Goal: Task Accomplishment & Management: Contribute content

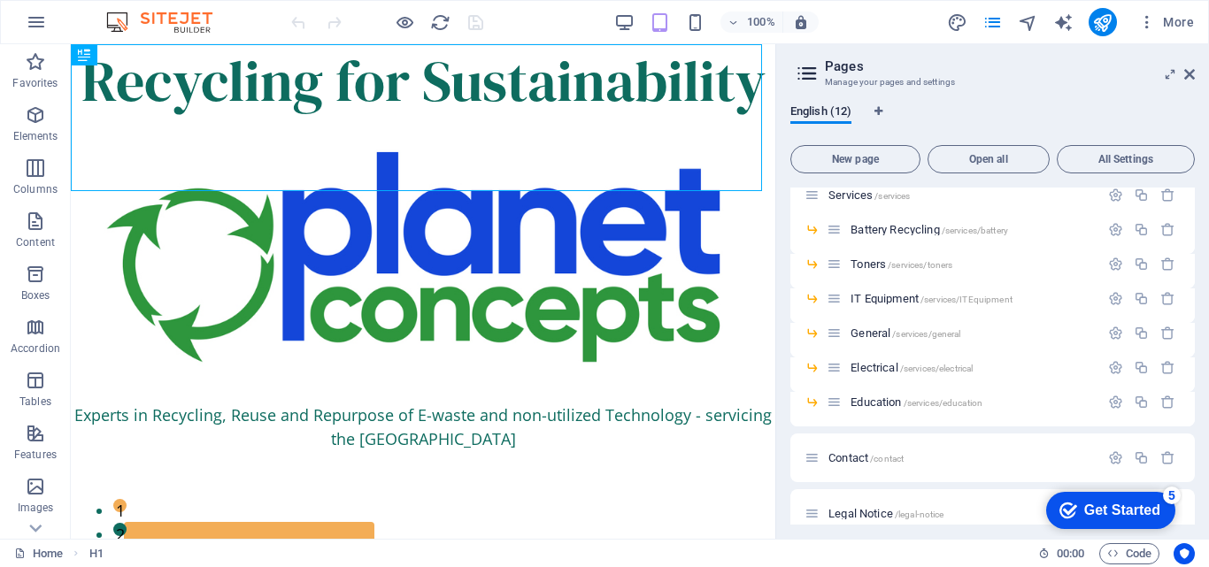
scroll to position [152, 0]
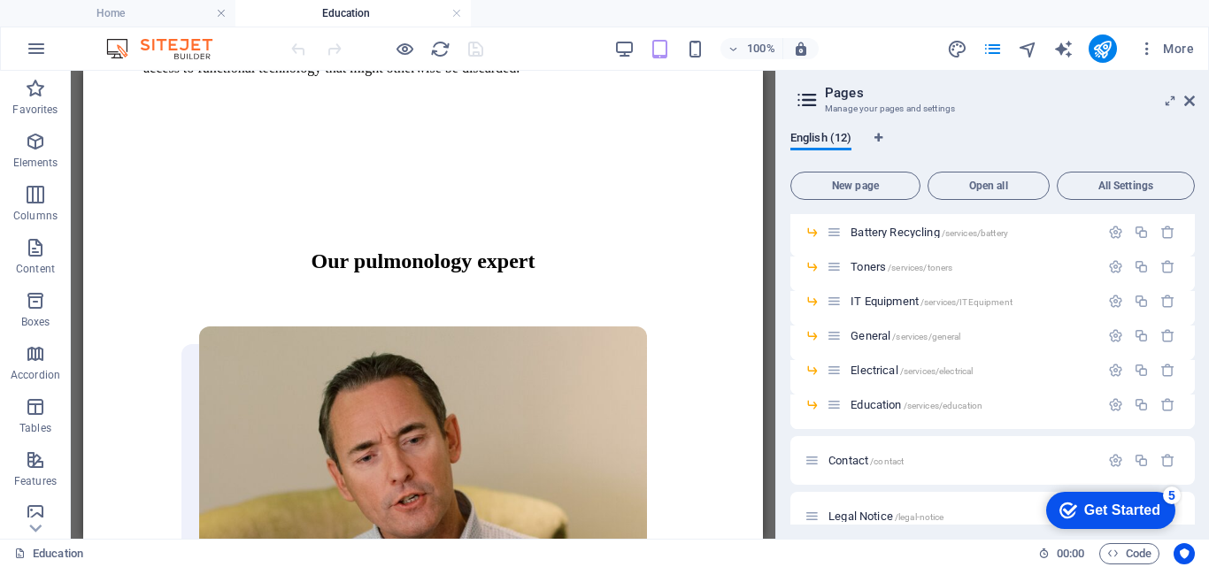
scroll to position [1089, 0]
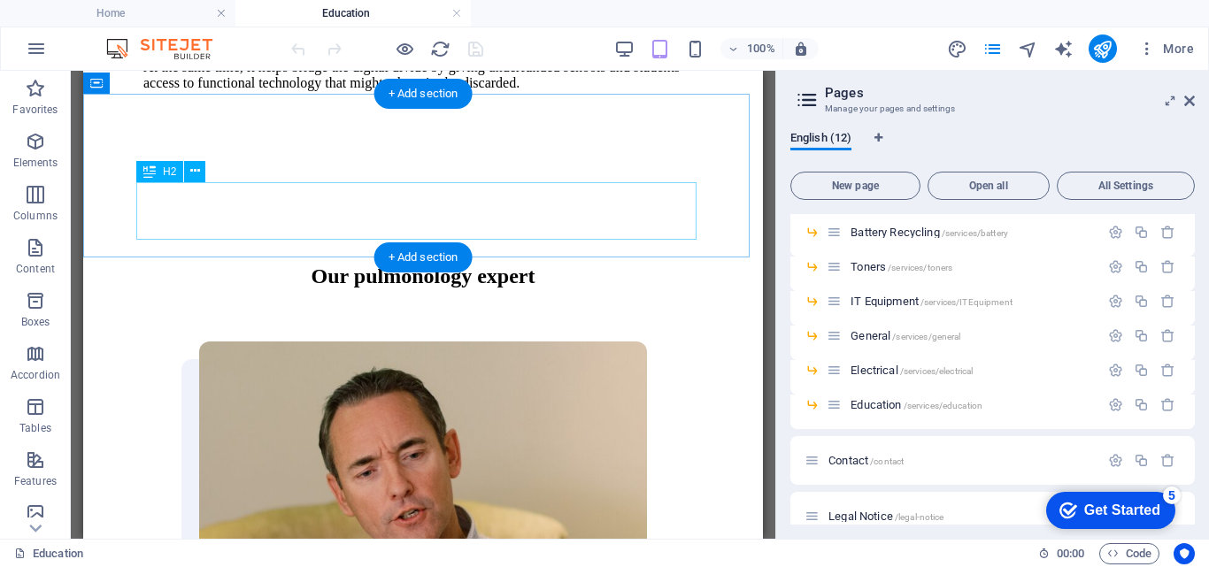
click at [565, 265] on div "Our pulmonology expert" at bounding box center [422, 277] width 559 height 24
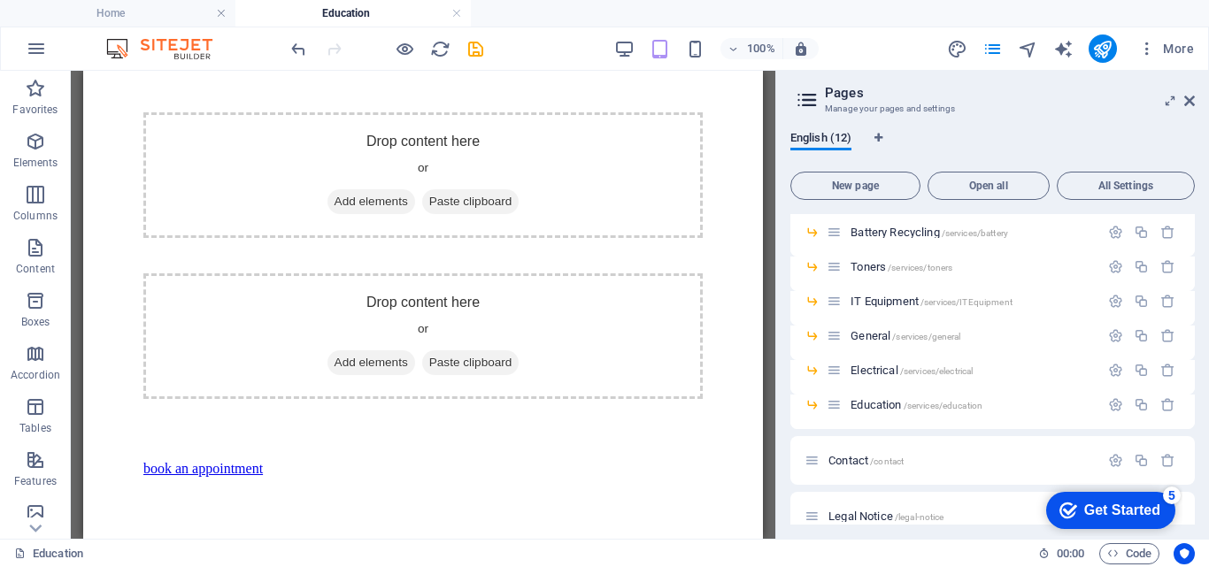
scroll to position [1187, 0]
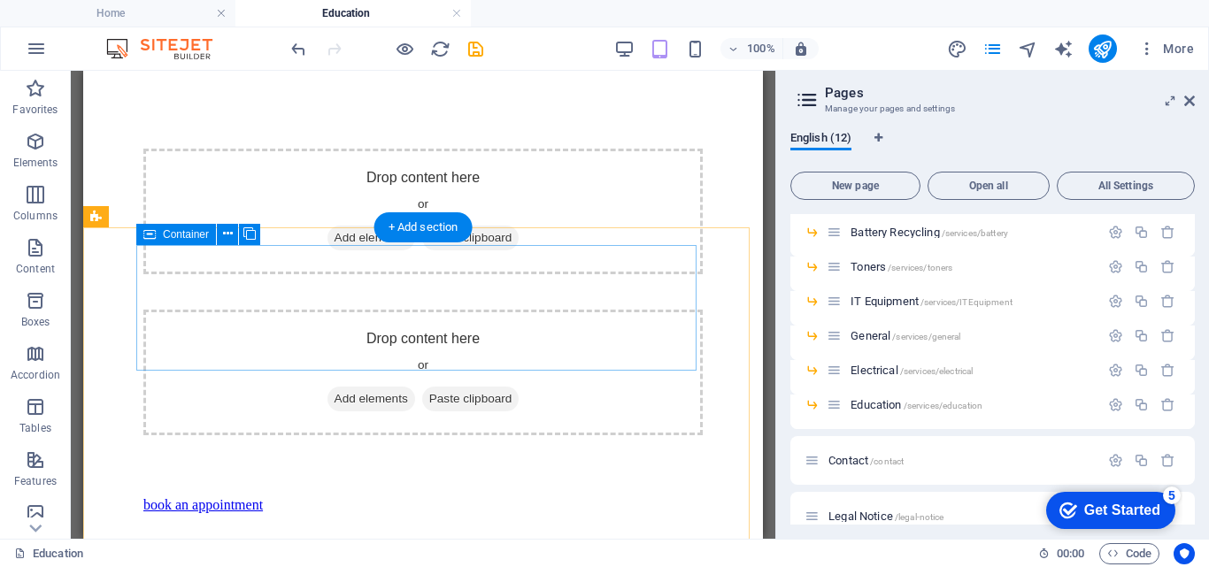
click at [330, 310] on div "Drop content here or Add elements Paste clipboard" at bounding box center [422, 373] width 559 height 126
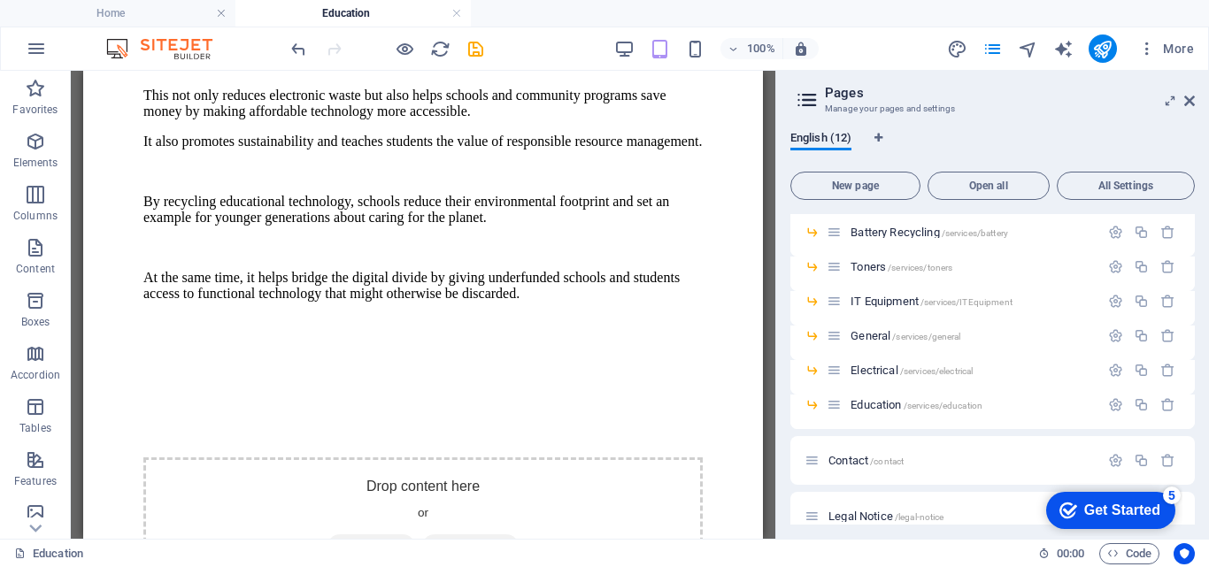
scroll to position [892, 0]
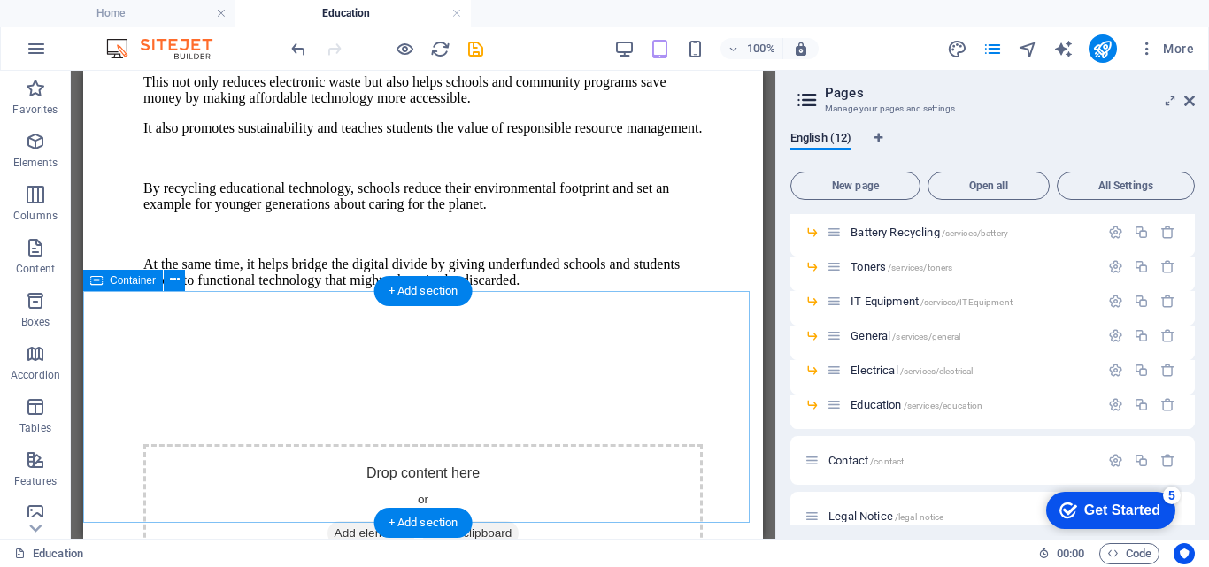
click at [428, 444] on div "Drop content here or Add elements Paste clipboard" at bounding box center [422, 507] width 559 height 126
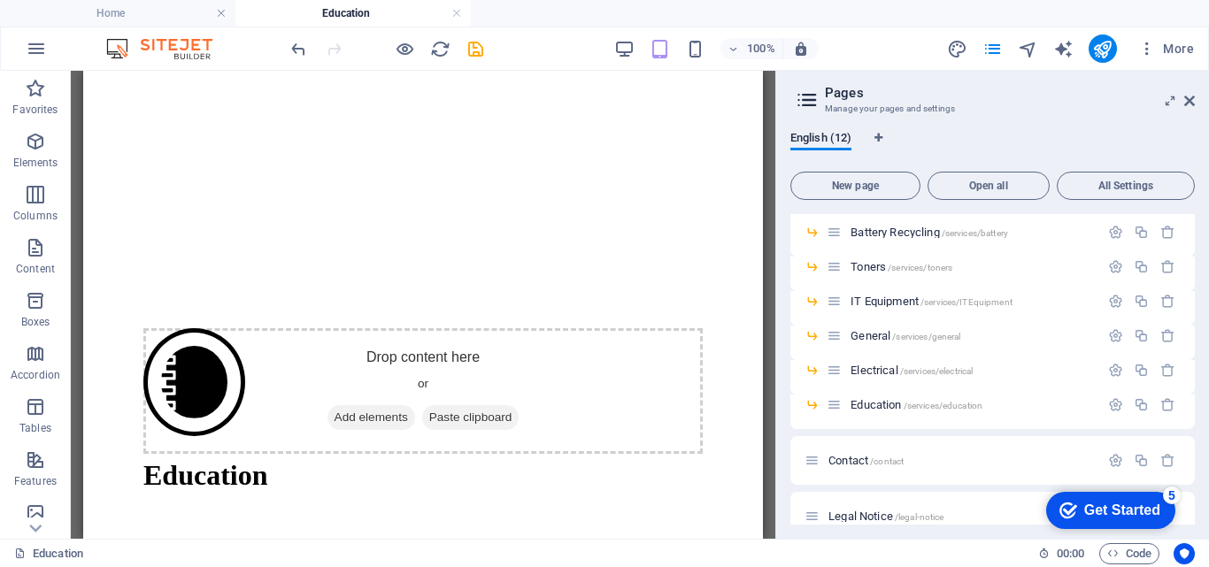
scroll to position [0, 0]
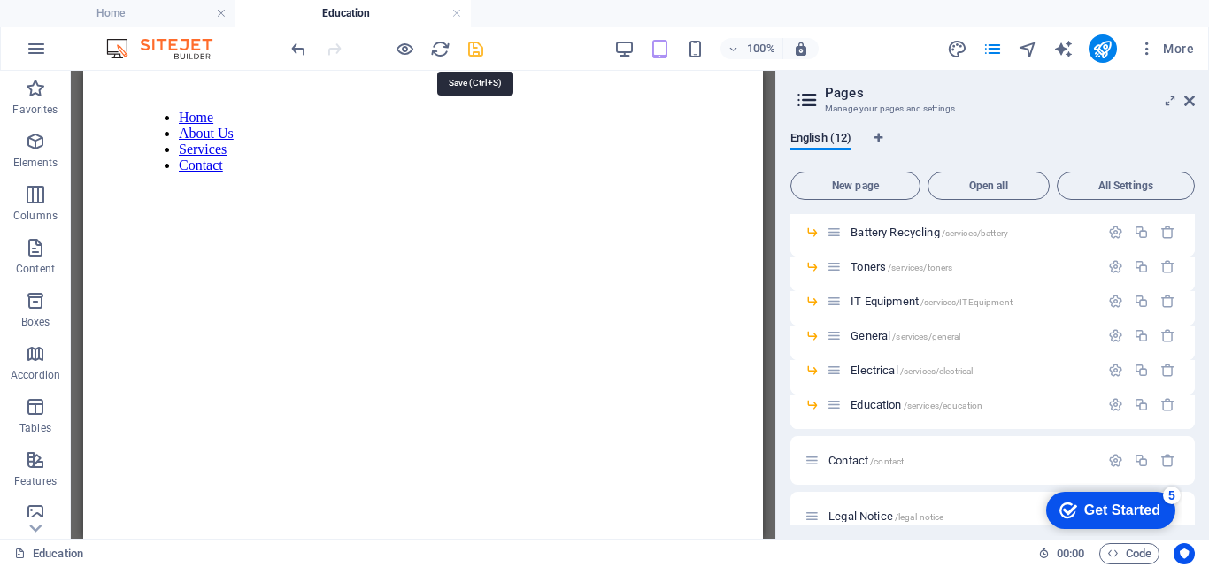
click at [476, 50] on icon "save" at bounding box center [475, 49] width 20 height 20
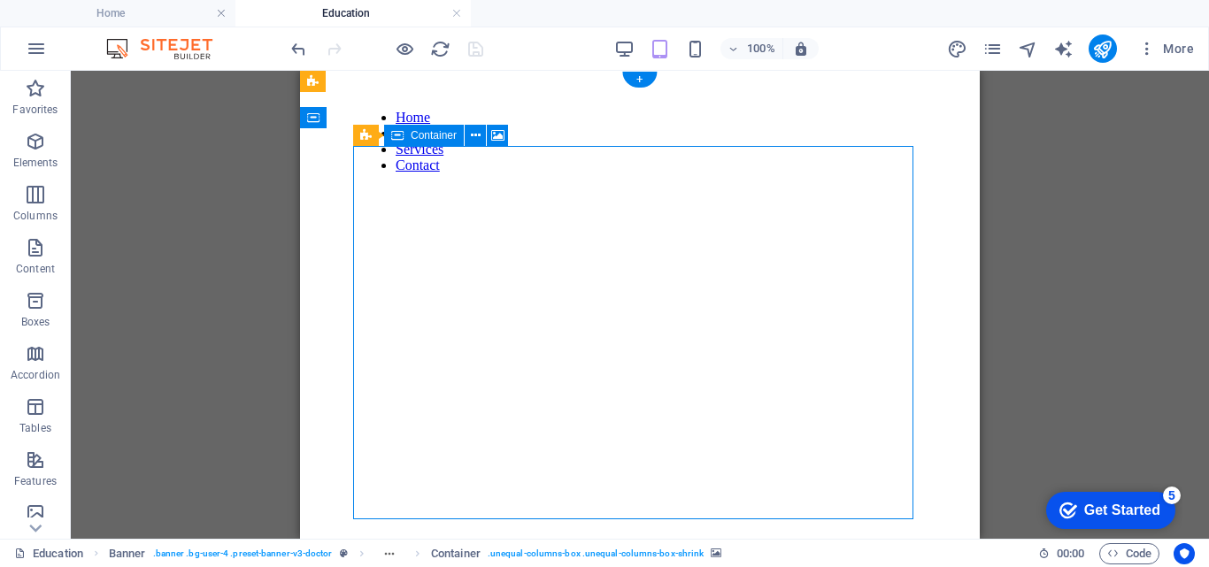
select select "vw"
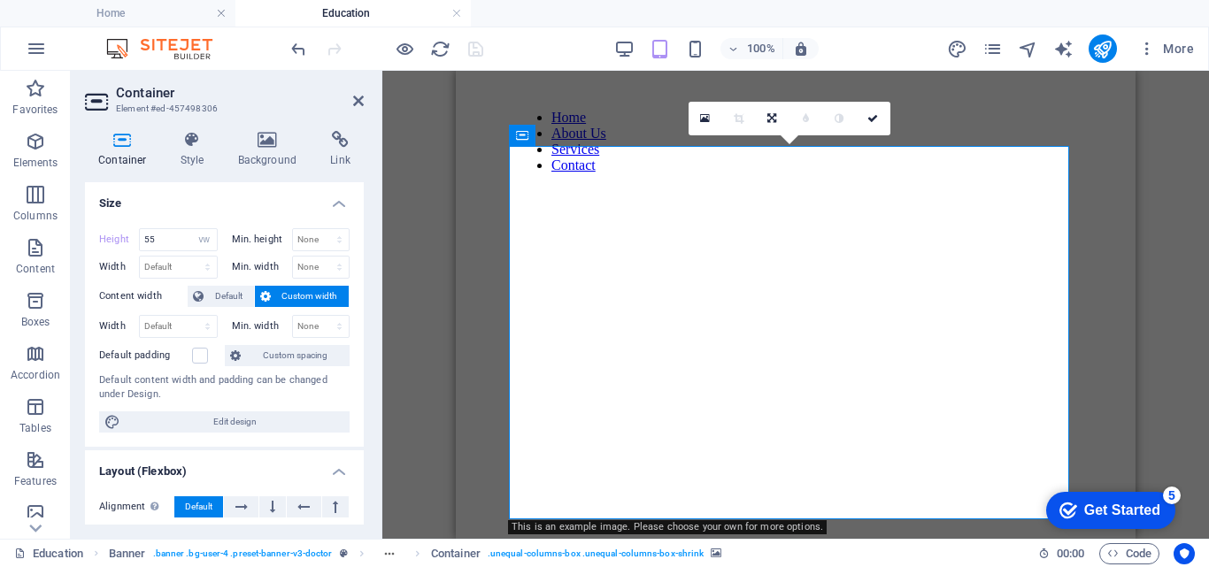
click at [122, 147] on icon at bounding box center [122, 140] width 75 height 18
click at [266, 142] on icon at bounding box center [268, 140] width 86 height 18
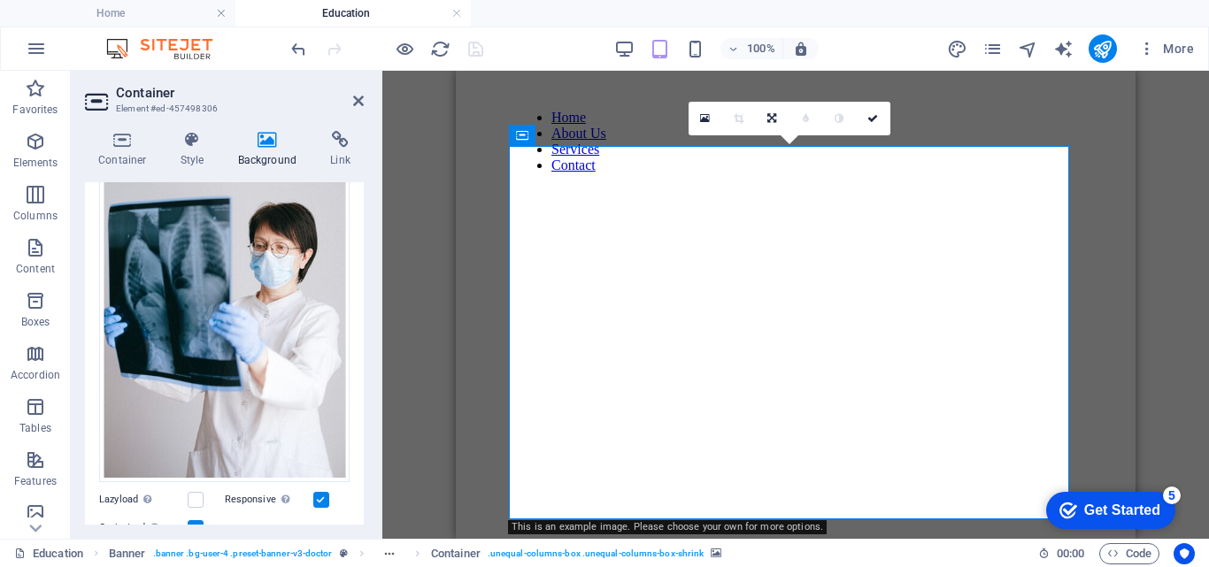
scroll to position [225, 0]
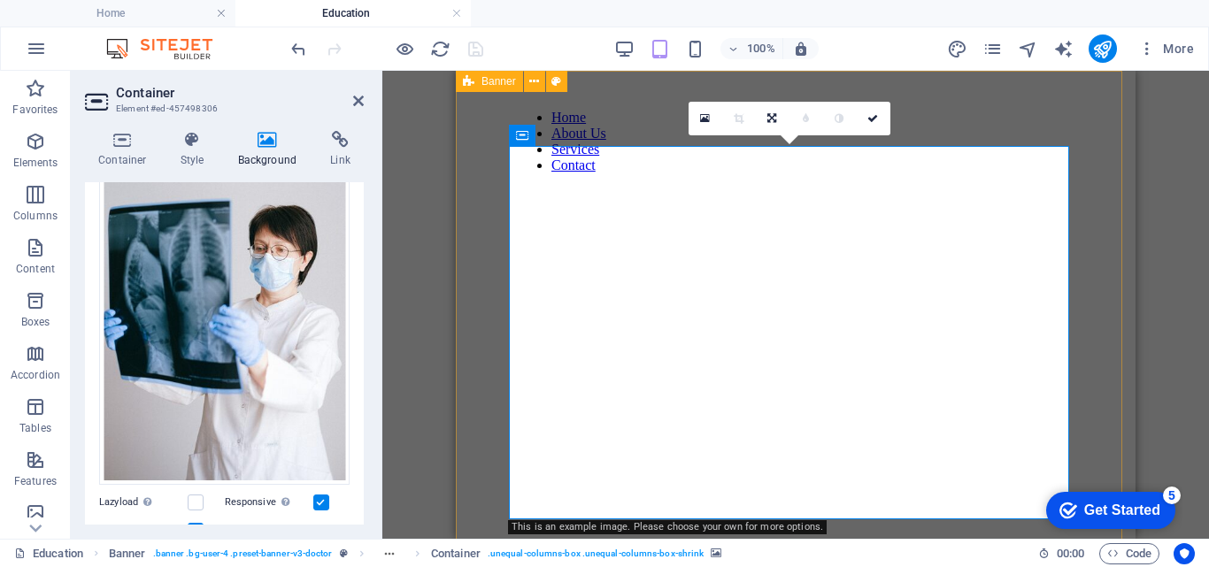
click at [471, 48] on div at bounding box center [387, 49] width 198 height 28
click at [994, 55] on icon "pages" at bounding box center [992, 49] width 20 height 20
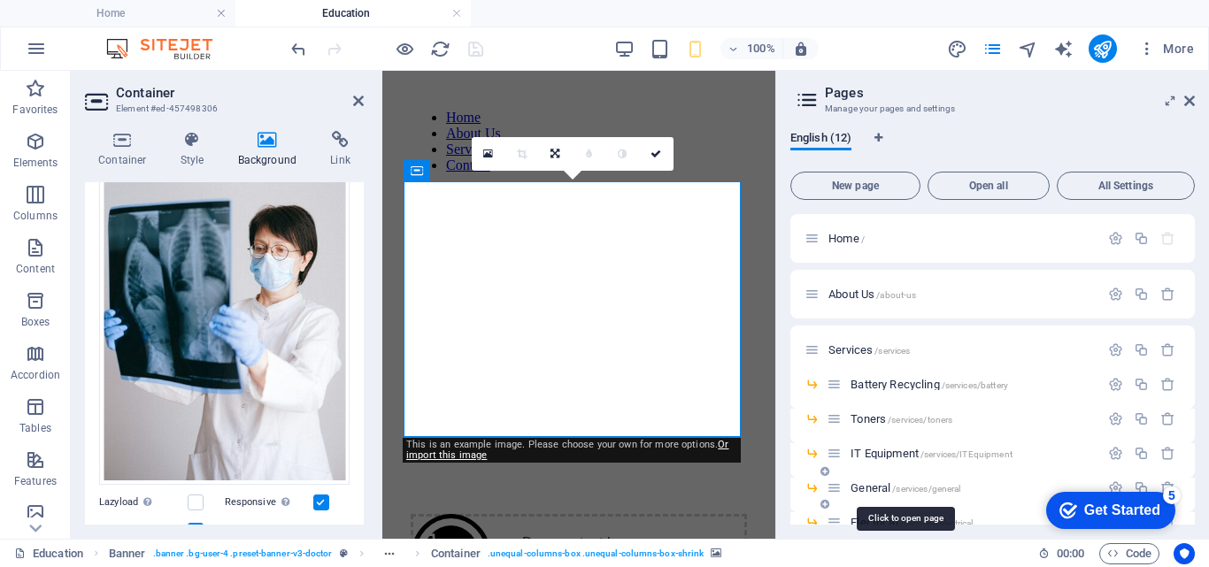
click at [878, 488] on span "General /services/general" at bounding box center [905, 487] width 110 height 13
click at [878, 512] on div "Electrical /services/electrical" at bounding box center [962, 522] width 273 height 20
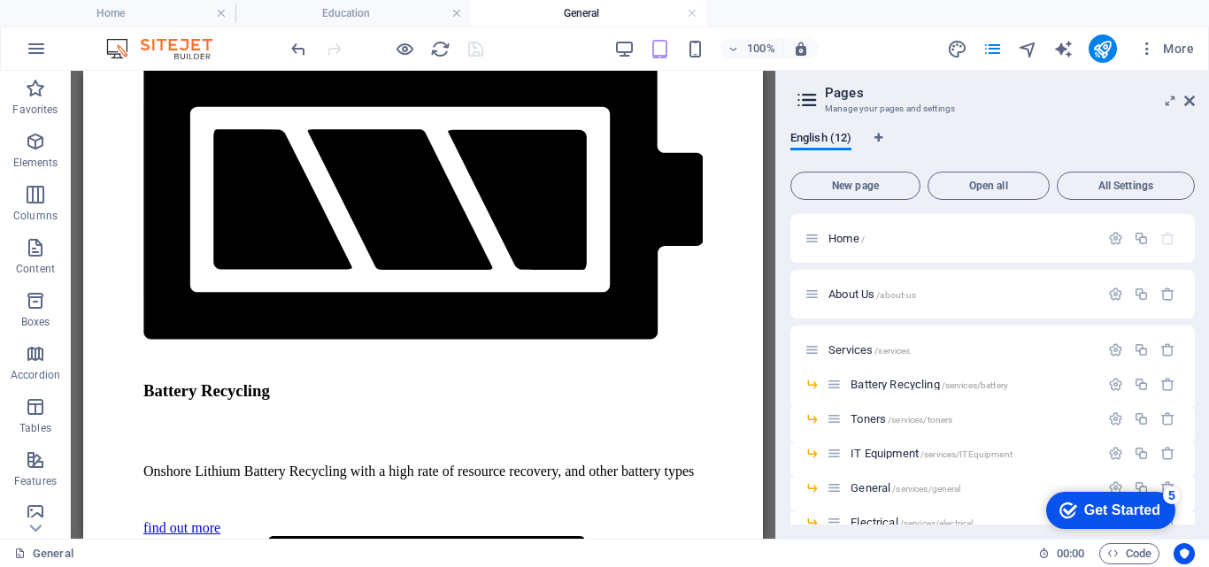
scroll to position [2125, 0]
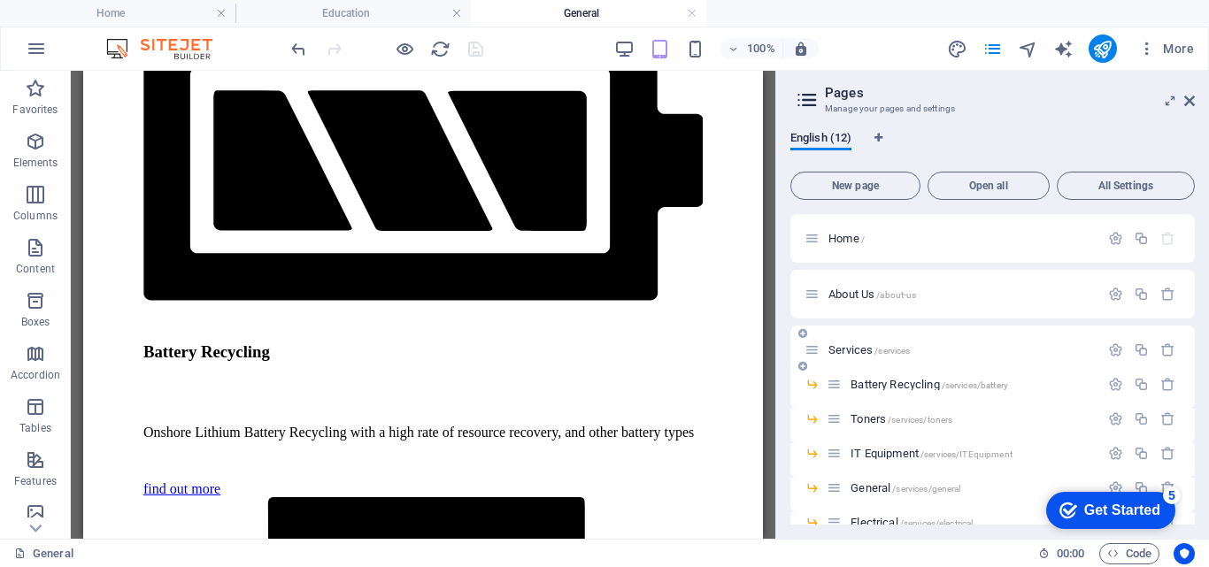
drag, startPoint x: 1194, startPoint y: 282, endPoint x: 1188, endPoint y: 357, distance: 74.6
click at [1188, 357] on div "English (12) New page Open all All Settings Home / About Us /about-us Services …" at bounding box center [992, 328] width 433 height 422
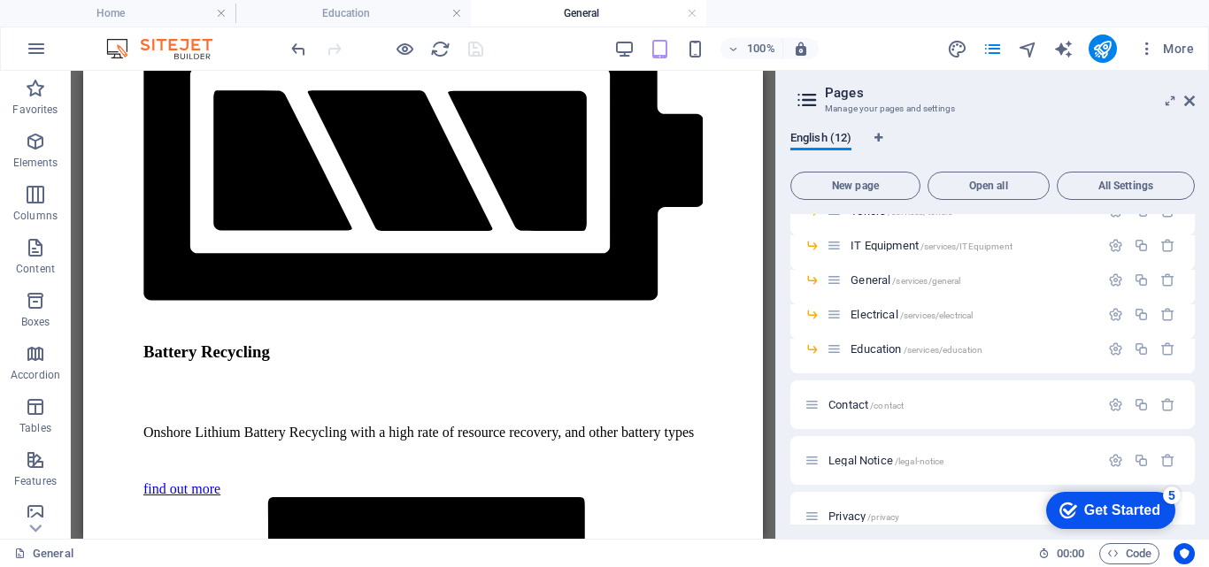
scroll to position [231, 0]
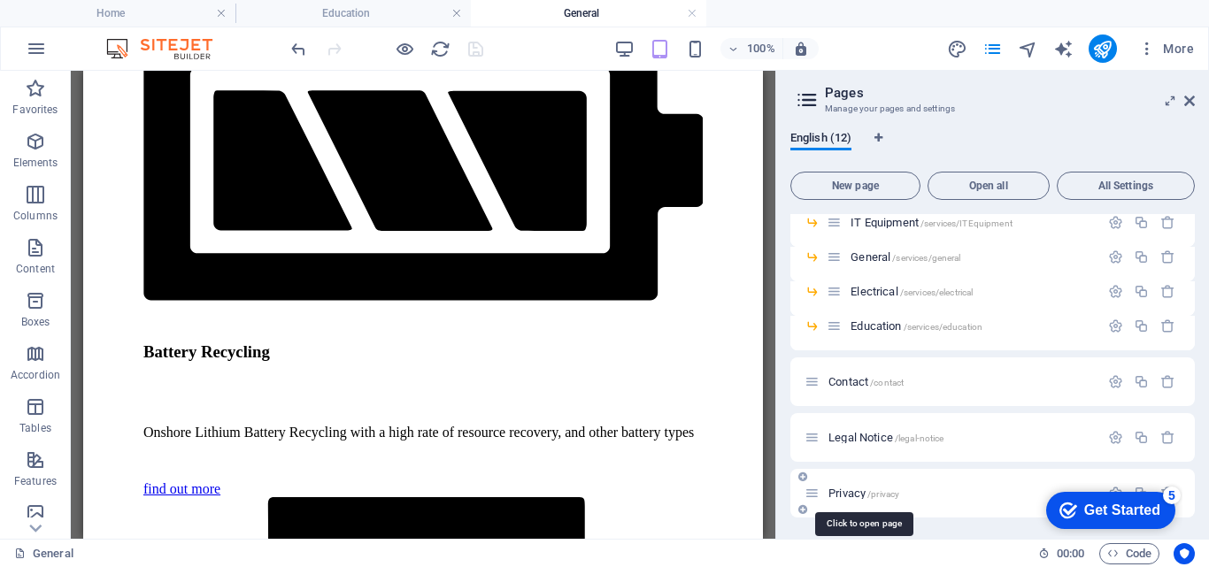
click at [854, 495] on span "Privacy /privacy" at bounding box center [863, 493] width 71 height 13
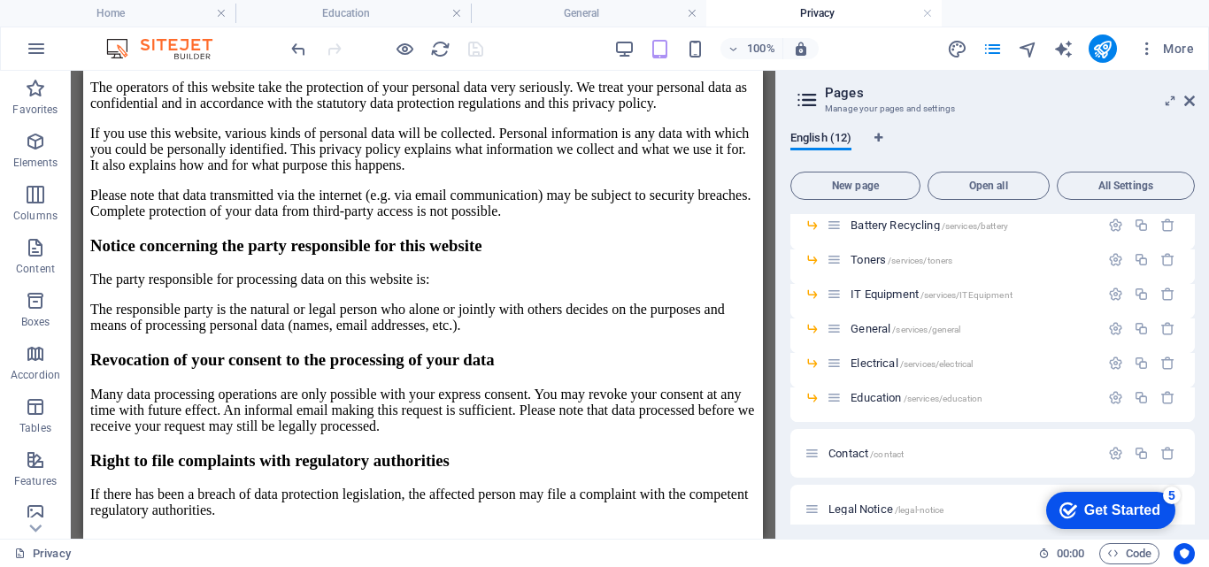
scroll to position [436, 0]
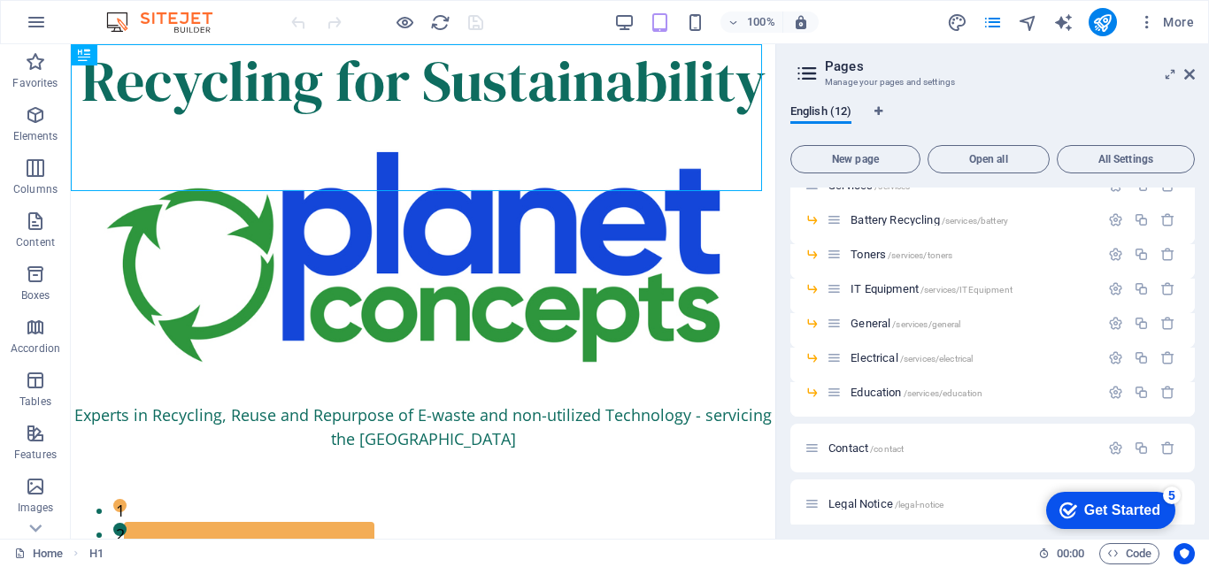
scroll to position [150, 0]
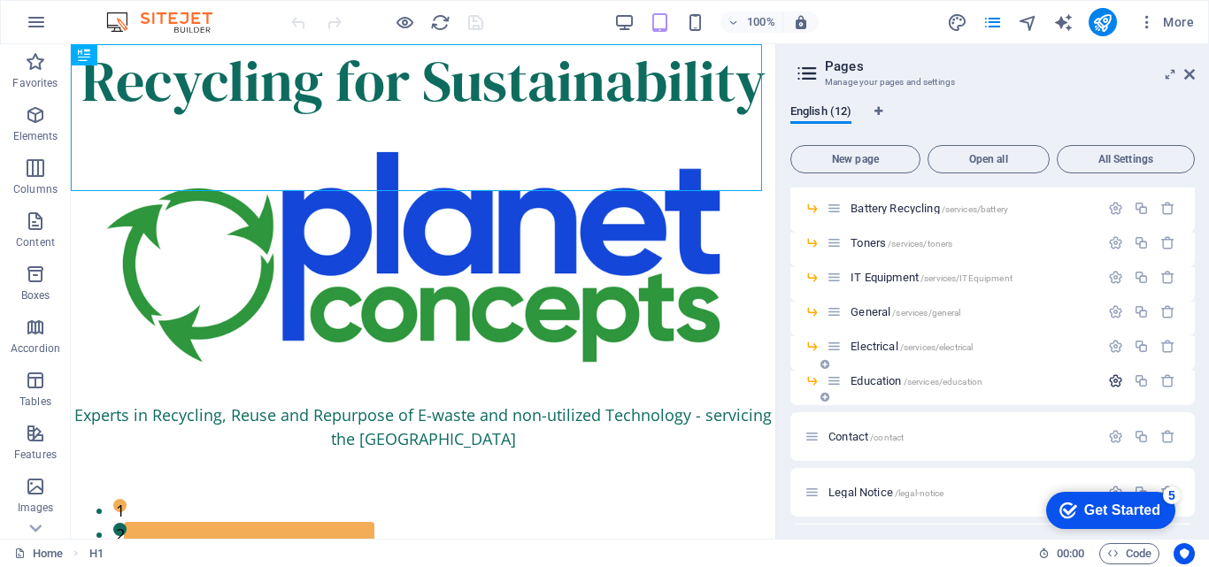
click at [1114, 379] on icon "button" at bounding box center [1115, 380] width 15 height 15
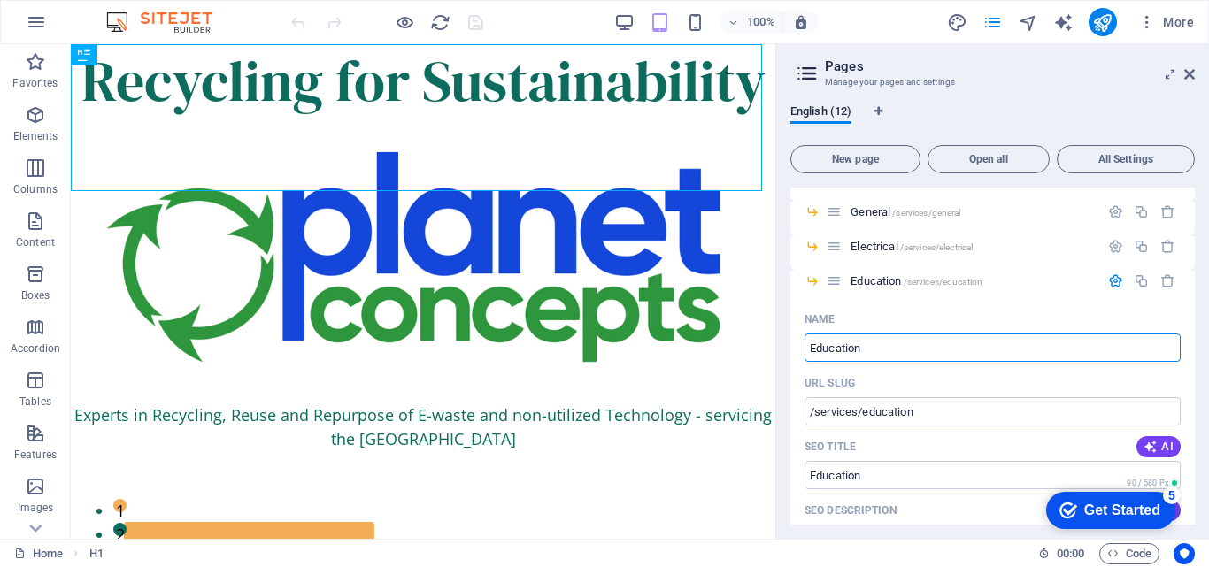
scroll to position [210, 0]
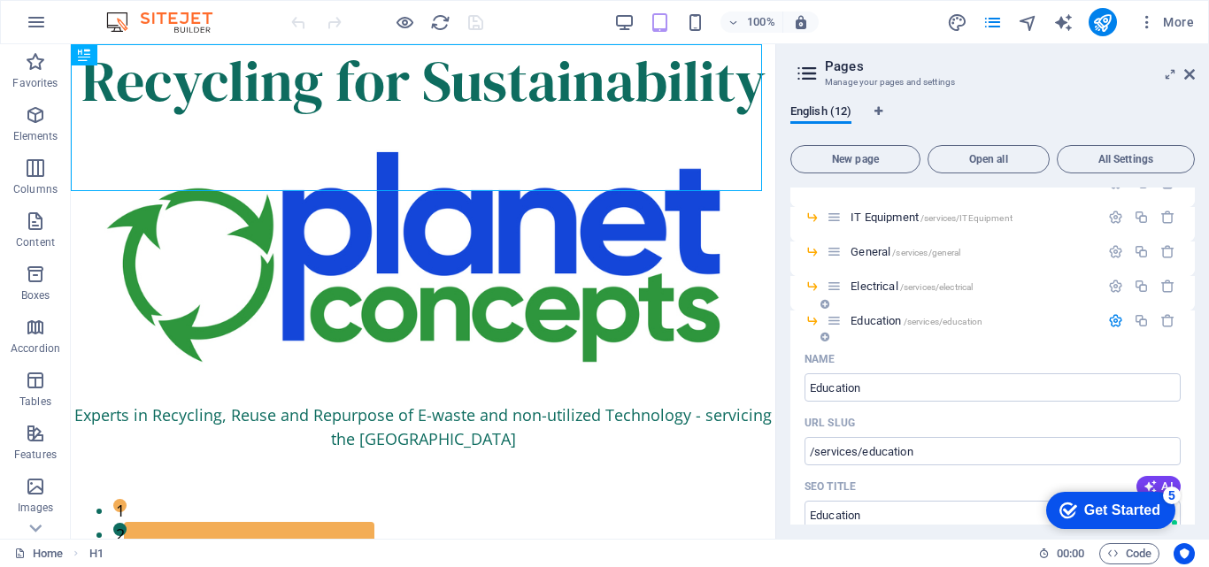
click at [880, 316] on div "Education /services/education" at bounding box center [992, 328] width 404 height 35
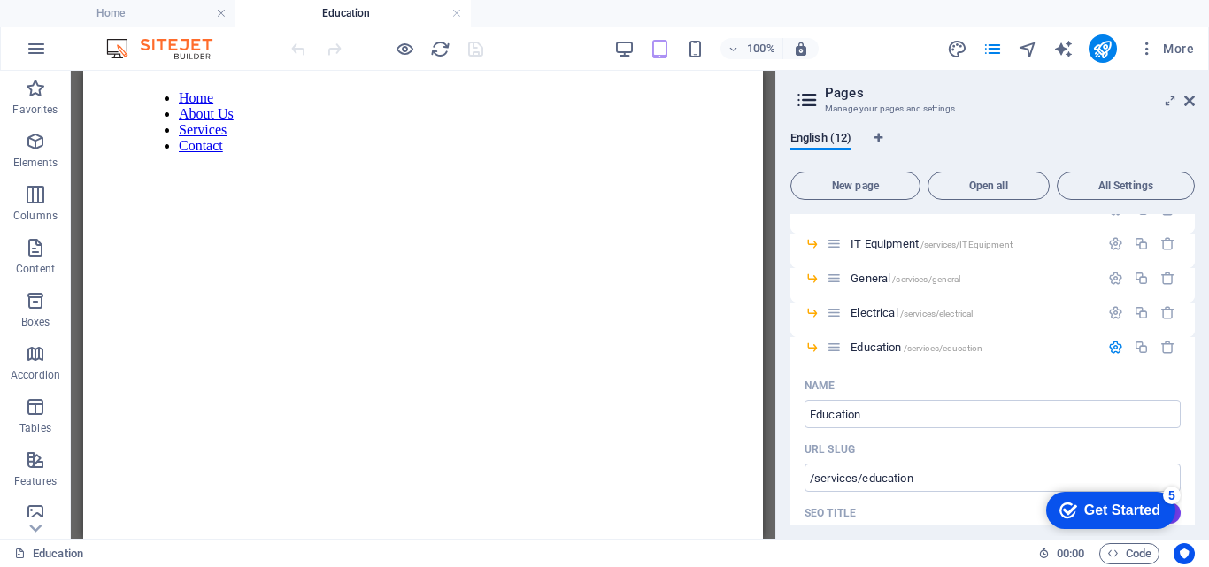
scroll to position [0, 0]
drag, startPoint x: 761, startPoint y: 157, endPoint x: 829, endPoint y: 138, distance: 70.6
click at [37, 42] on icon "button" at bounding box center [36, 48] width 21 height 21
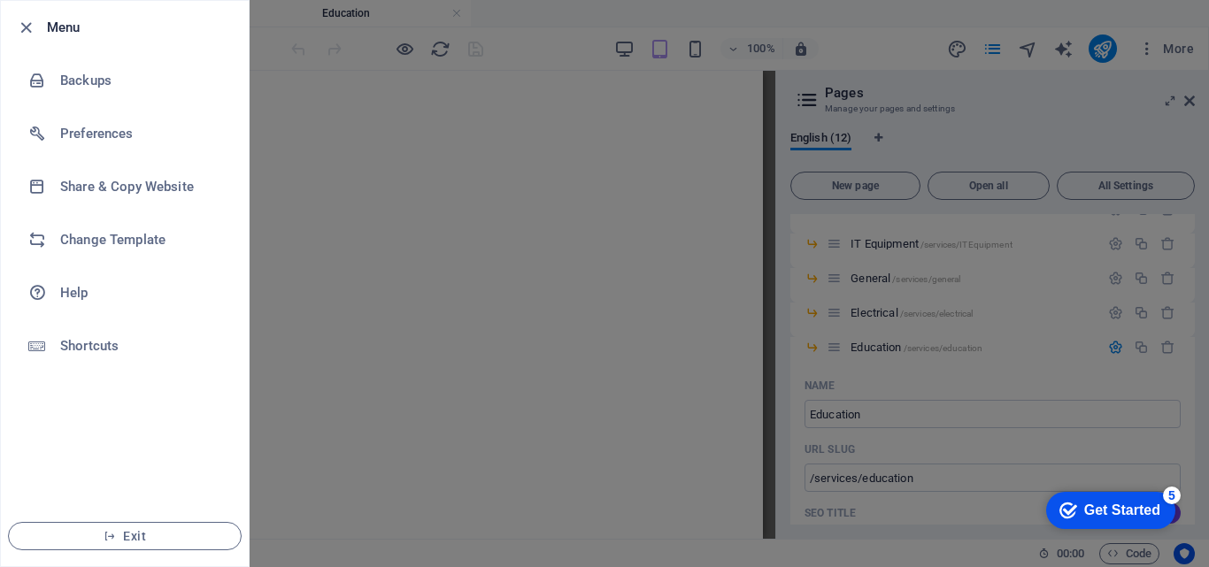
click at [342, 151] on div at bounding box center [604, 283] width 1209 height 567
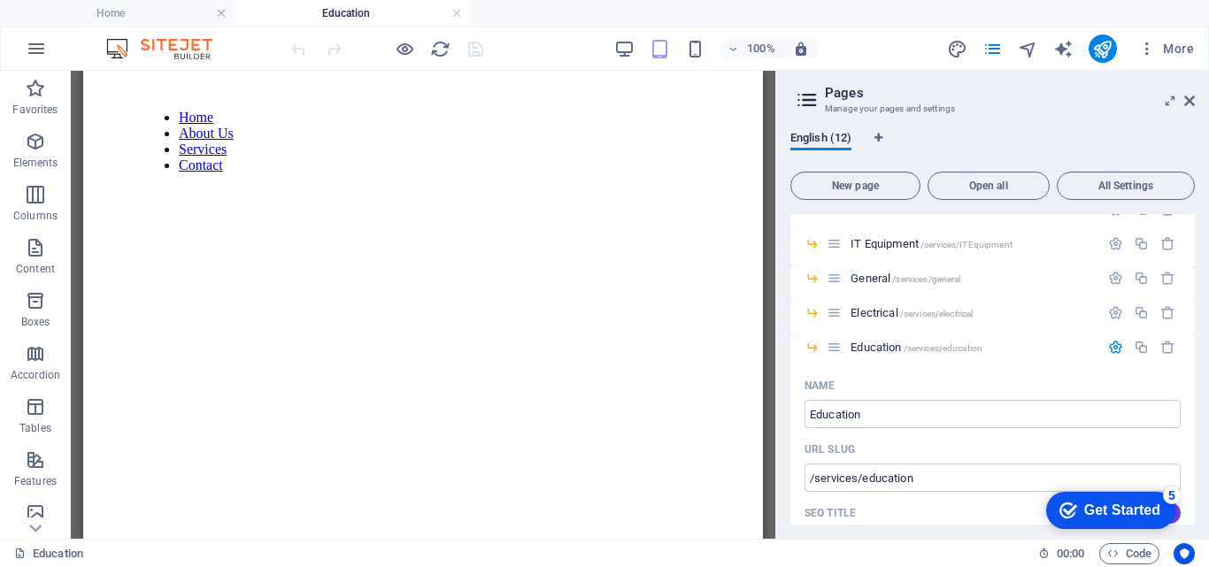
click at [703, 22] on ul "Home Education" at bounding box center [604, 13] width 1209 height 27
click at [1148, 53] on icon "button" at bounding box center [1147, 49] width 18 height 18
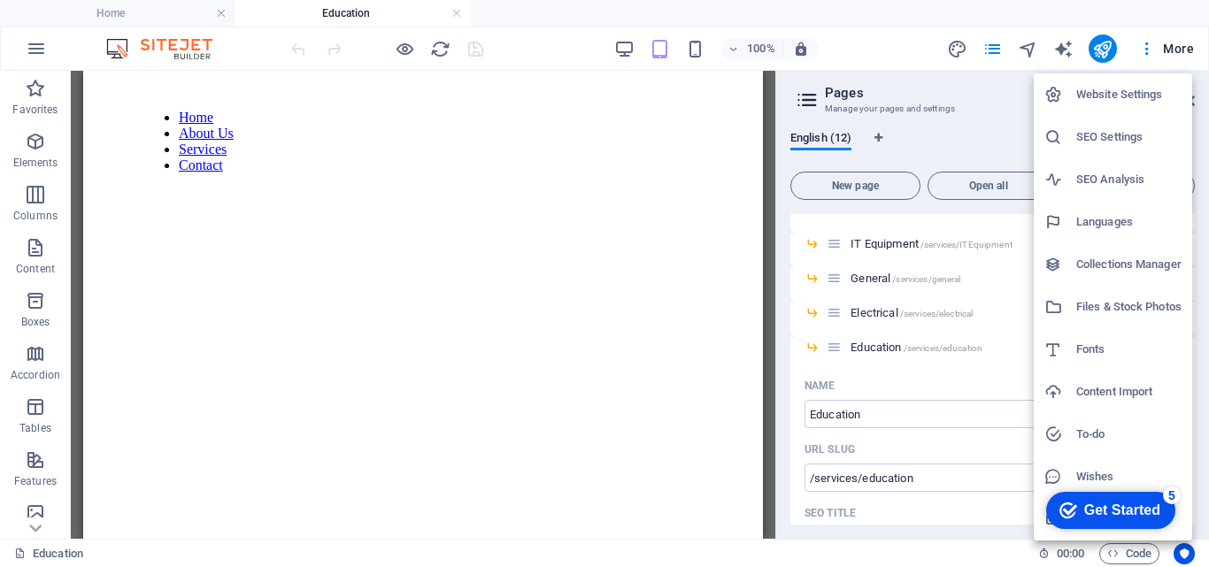
click at [1062, 50] on div at bounding box center [604, 283] width 1209 height 567
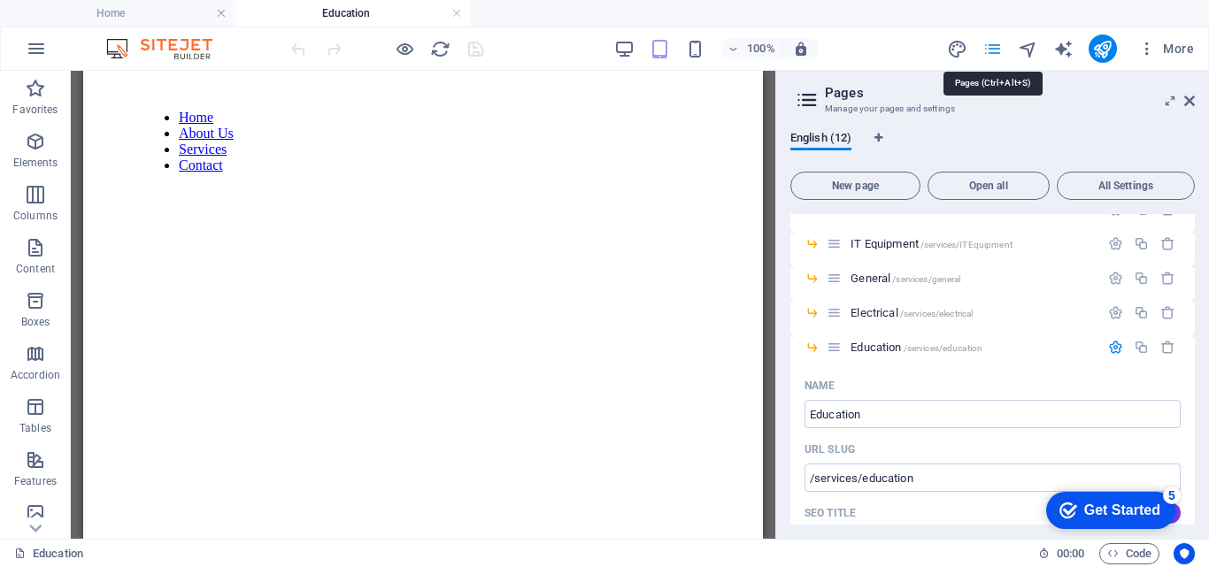
click at [992, 46] on icon "pages" at bounding box center [992, 49] width 20 height 20
drag, startPoint x: 158, startPoint y: 196, endPoint x: 83, endPoint y: 233, distance: 83.9
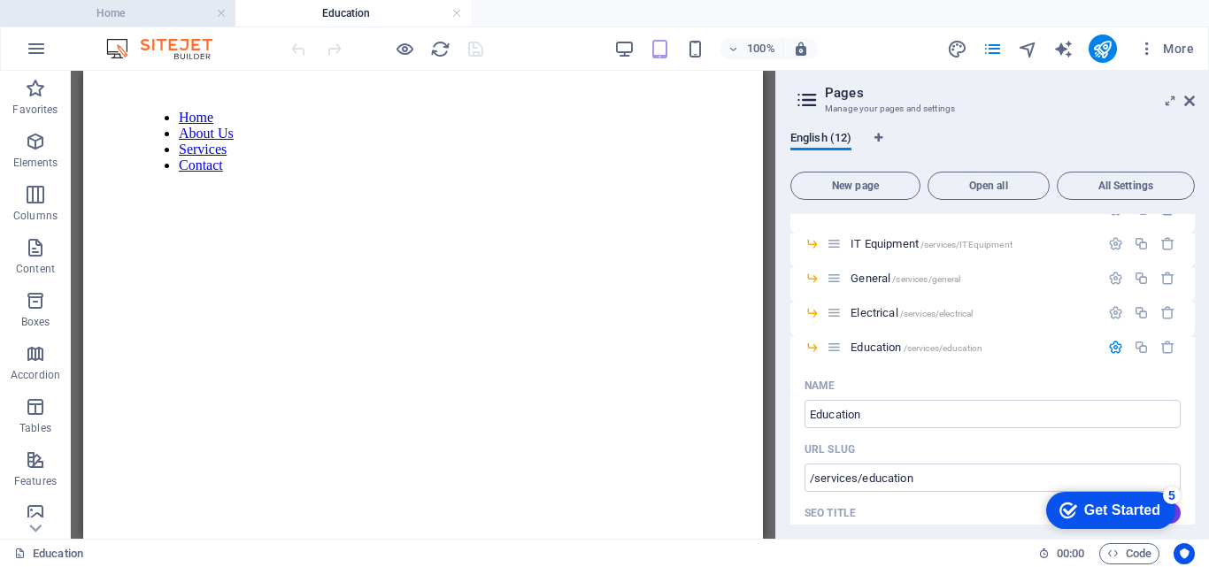
click at [114, 11] on h4 "Home" at bounding box center [117, 13] width 235 height 19
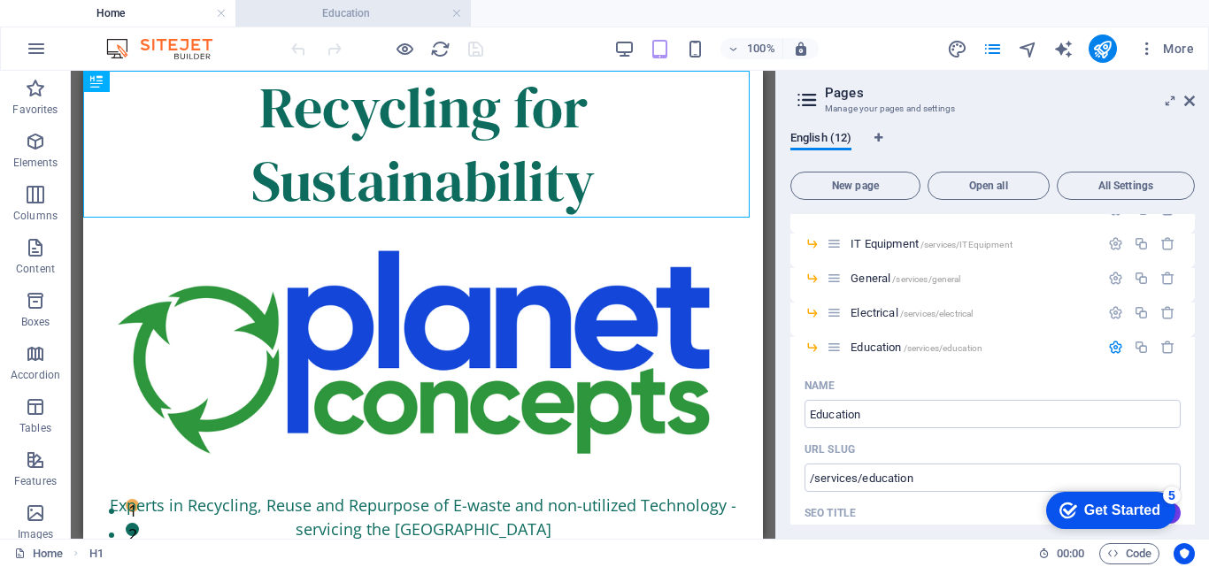
click at [261, 15] on h4 "Education" at bounding box center [352, 13] width 235 height 19
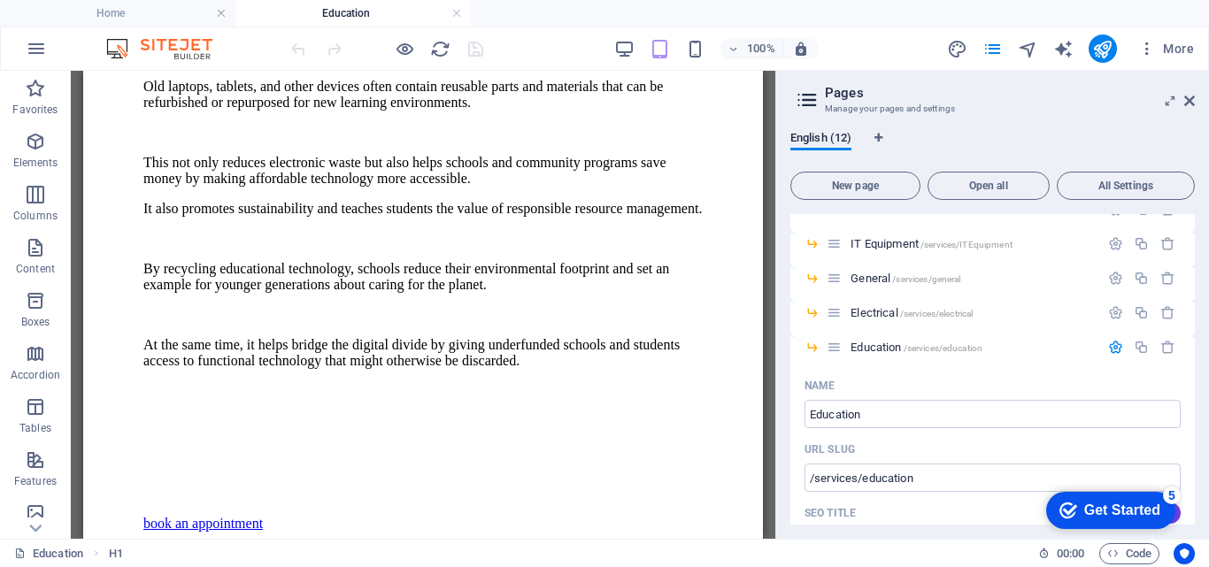
scroll to position [818, 0]
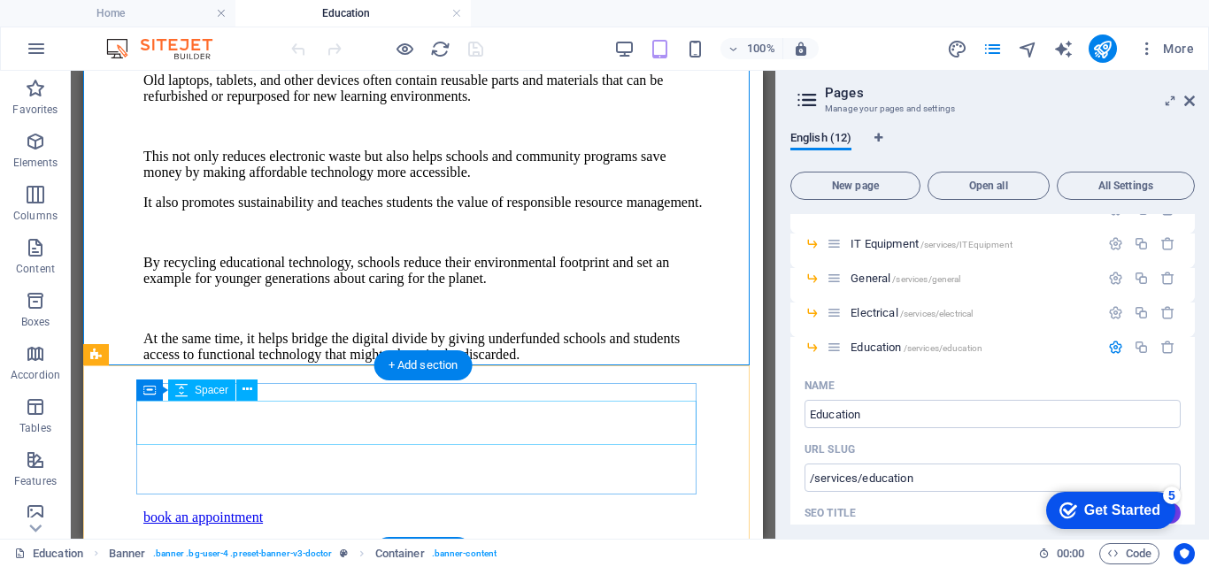
click at [318, 465] on div at bounding box center [422, 487] width 559 height 44
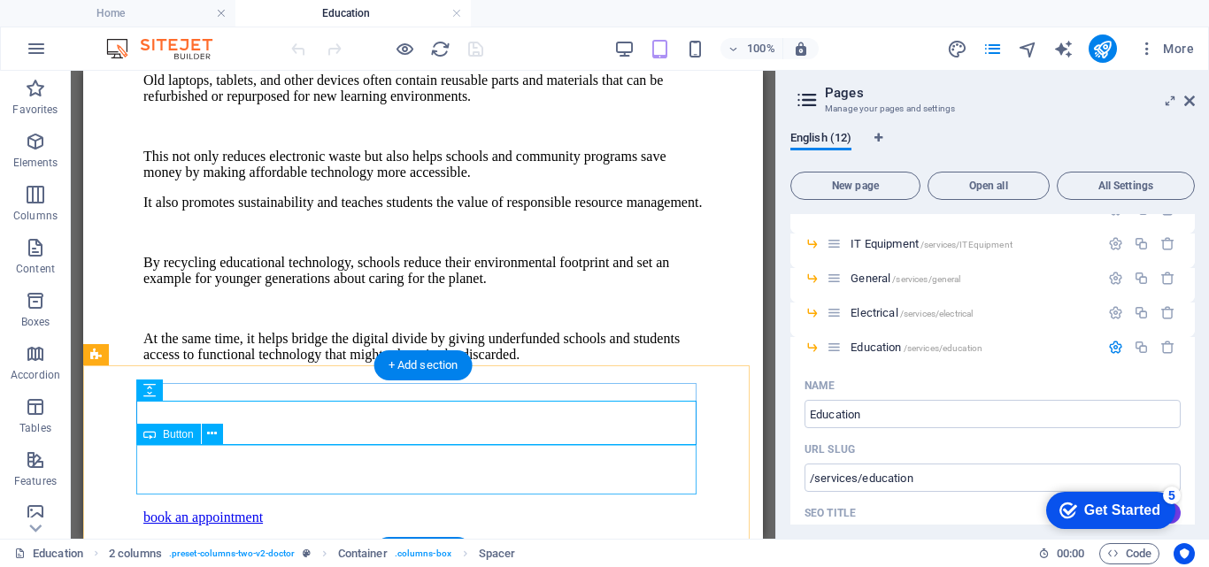
click at [374, 510] on div "book an appointment" at bounding box center [422, 518] width 559 height 16
click at [235, 510] on div "book an appointment" at bounding box center [422, 518] width 559 height 16
select select "%"
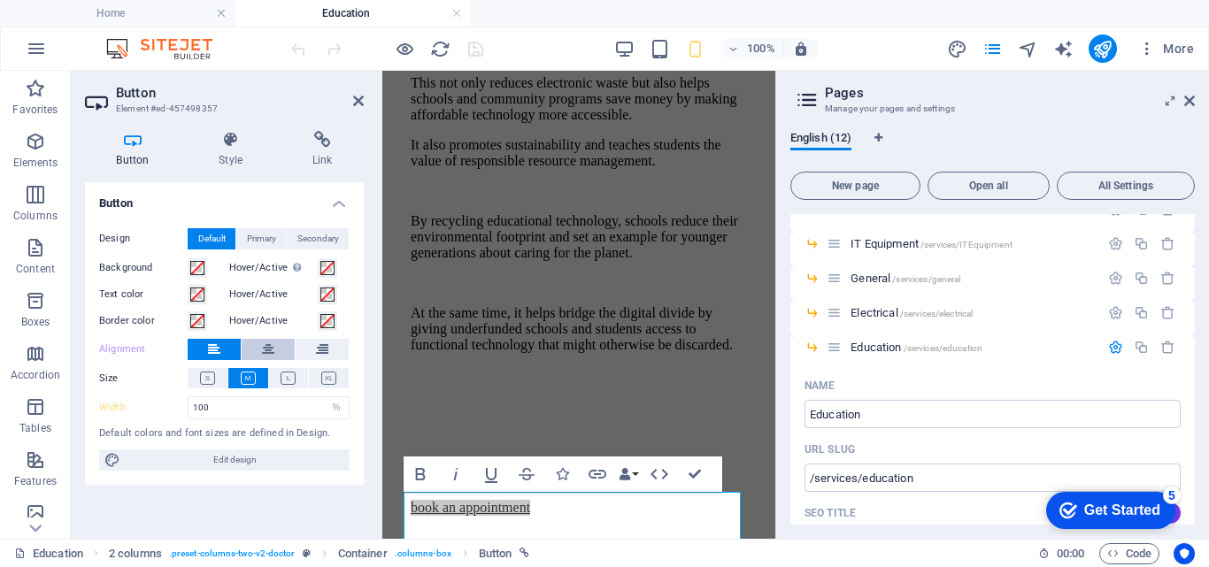
click at [262, 357] on icon at bounding box center [268, 349] width 12 height 21
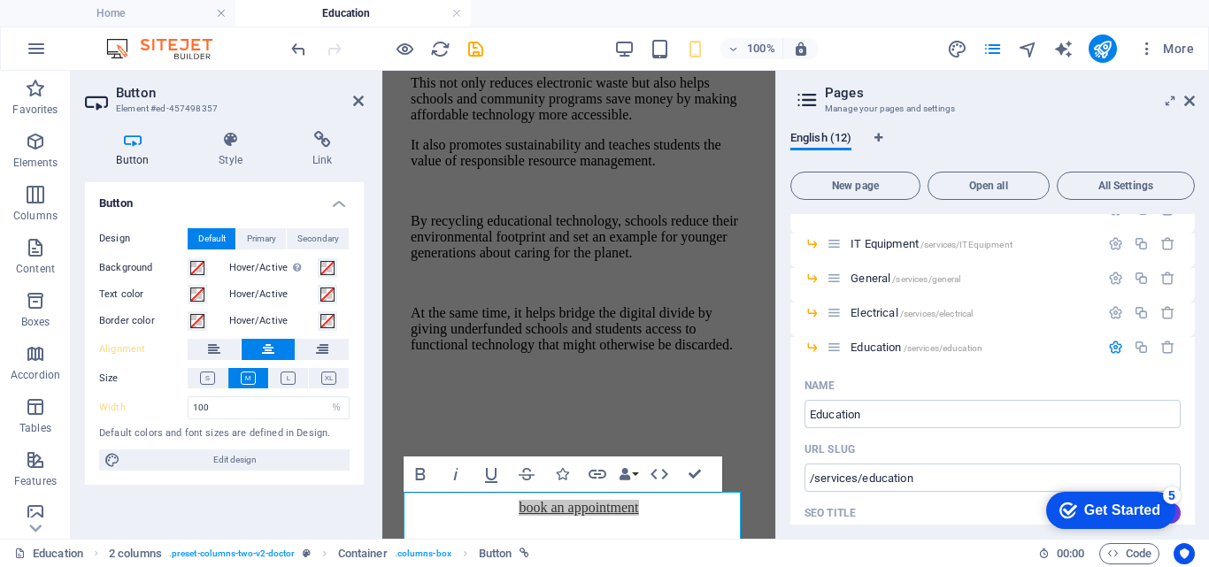
click at [280, 496] on div "Button Design Default Primary Secondary Background Hover/Active Switch to previ…" at bounding box center [224, 353] width 279 height 342
click at [480, 57] on icon "save" at bounding box center [475, 49] width 20 height 20
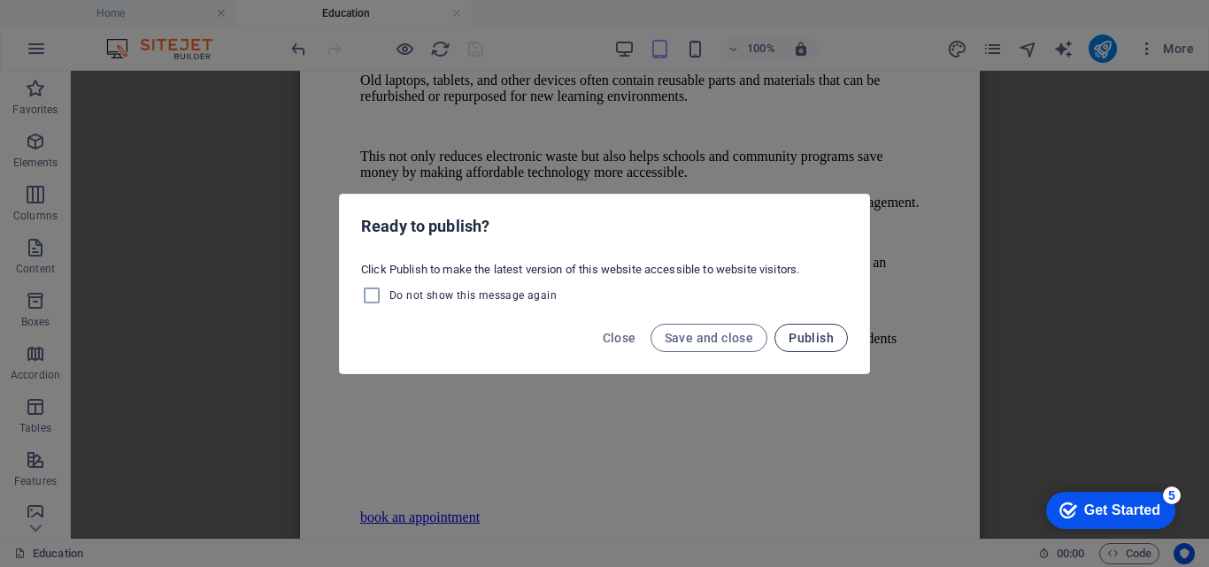
click at [795, 331] on span "Publish" at bounding box center [810, 338] width 45 height 14
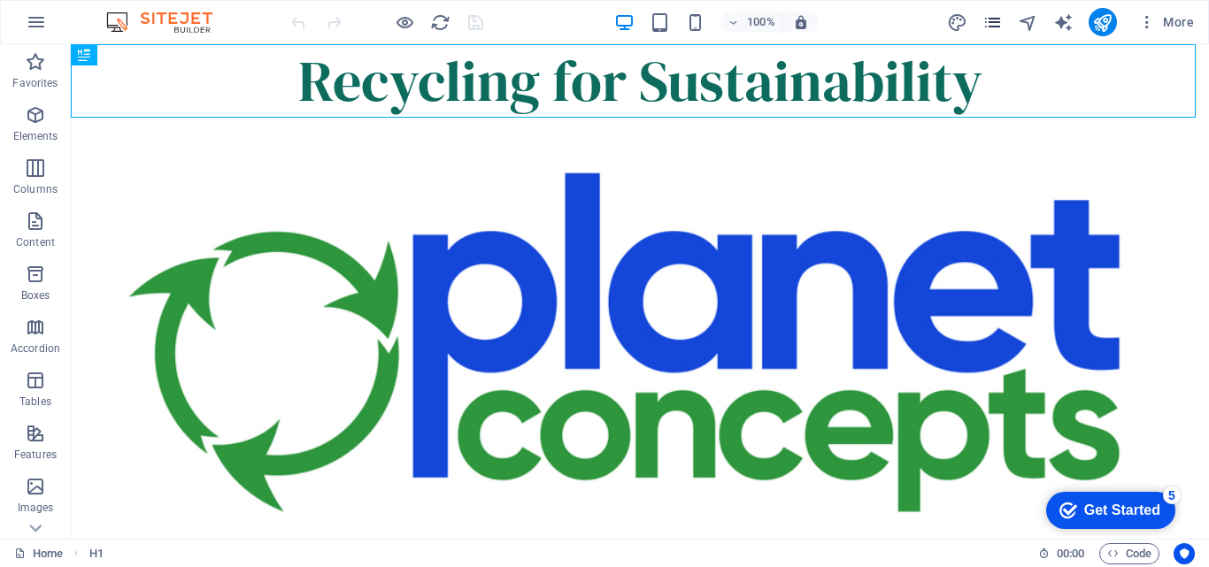
click at [0, 0] on icon "pages" at bounding box center [0, 0] width 0 height 0
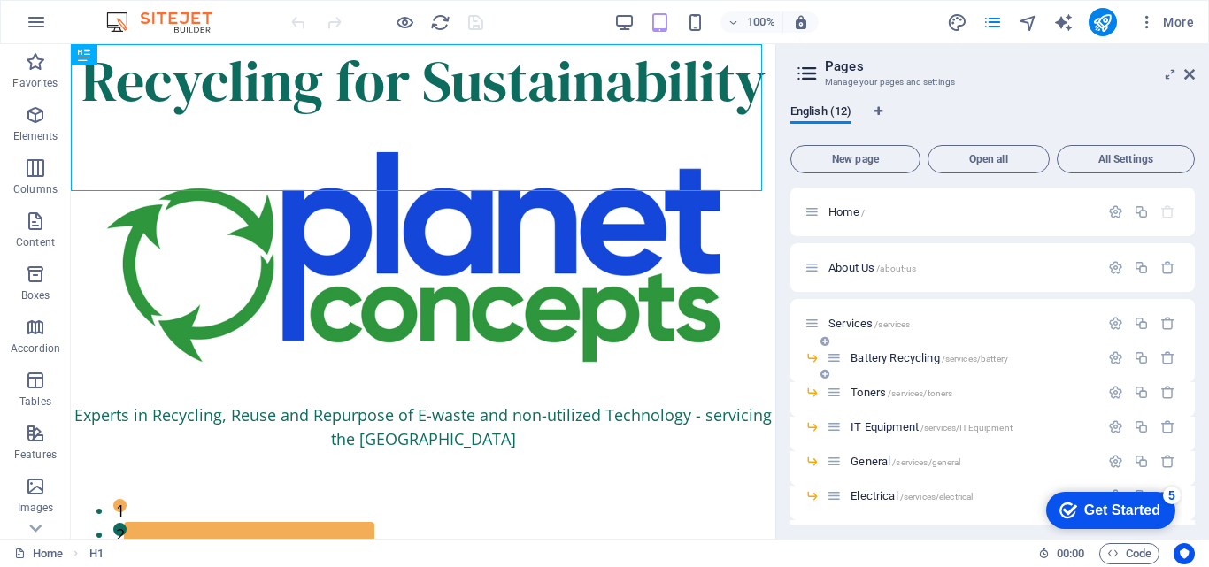
click at [918, 350] on div "Battery Recycling /services/battery" at bounding box center [962, 358] width 273 height 20
click at [917, 356] on span "Battery Recycling /services/battery" at bounding box center [928, 357] width 157 height 13
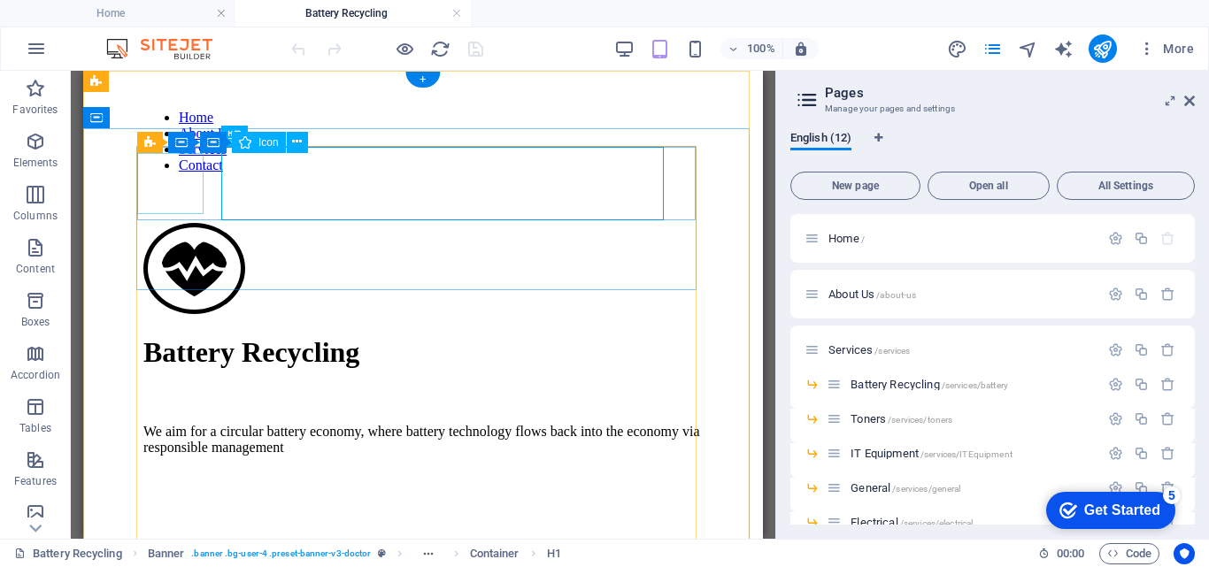
click at [164, 223] on figure at bounding box center [413, 270] width 541 height 95
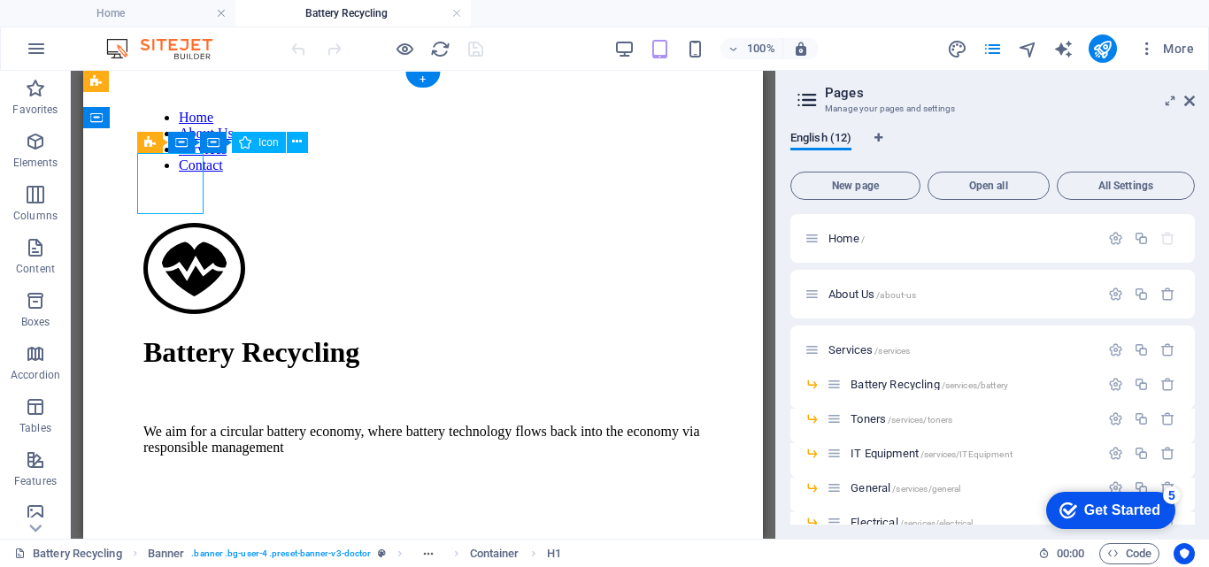
click at [164, 223] on figure at bounding box center [413, 270] width 541 height 95
select select "xMidYMid"
select select "px"
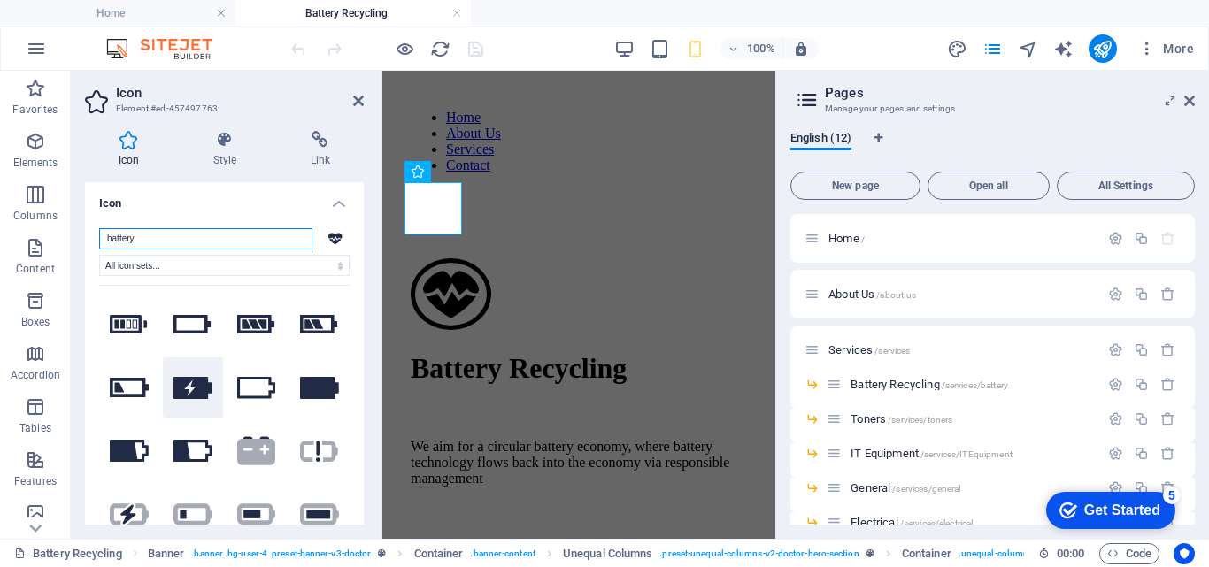
type input "battery"
click at [197, 380] on icon at bounding box center [192, 388] width 39 height 22
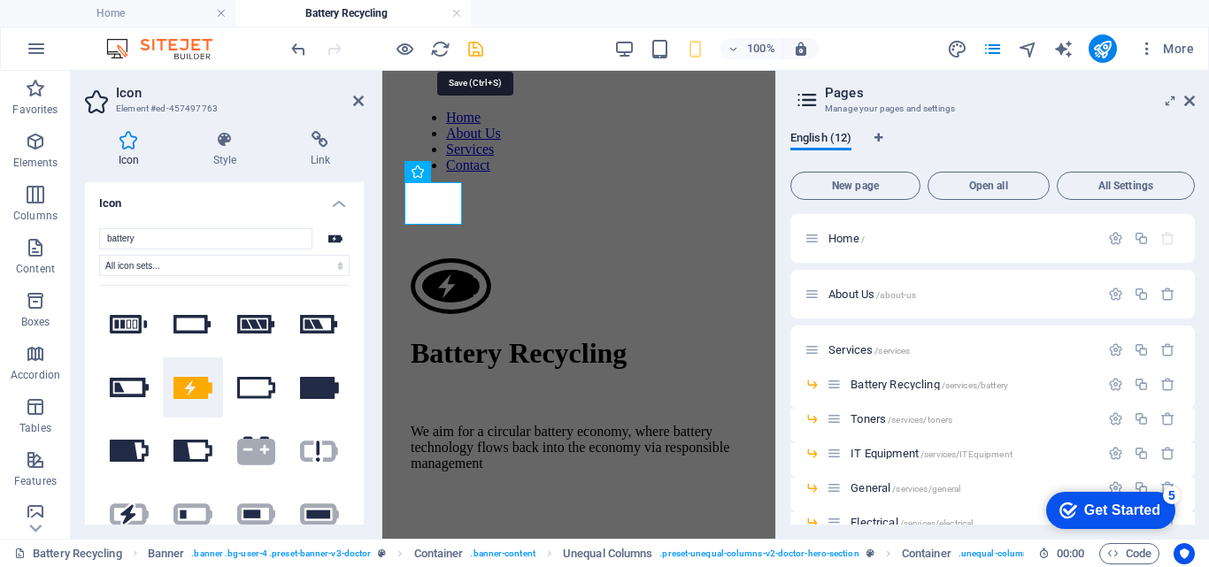
click at [0, 0] on icon "save" at bounding box center [0, 0] width 0 height 0
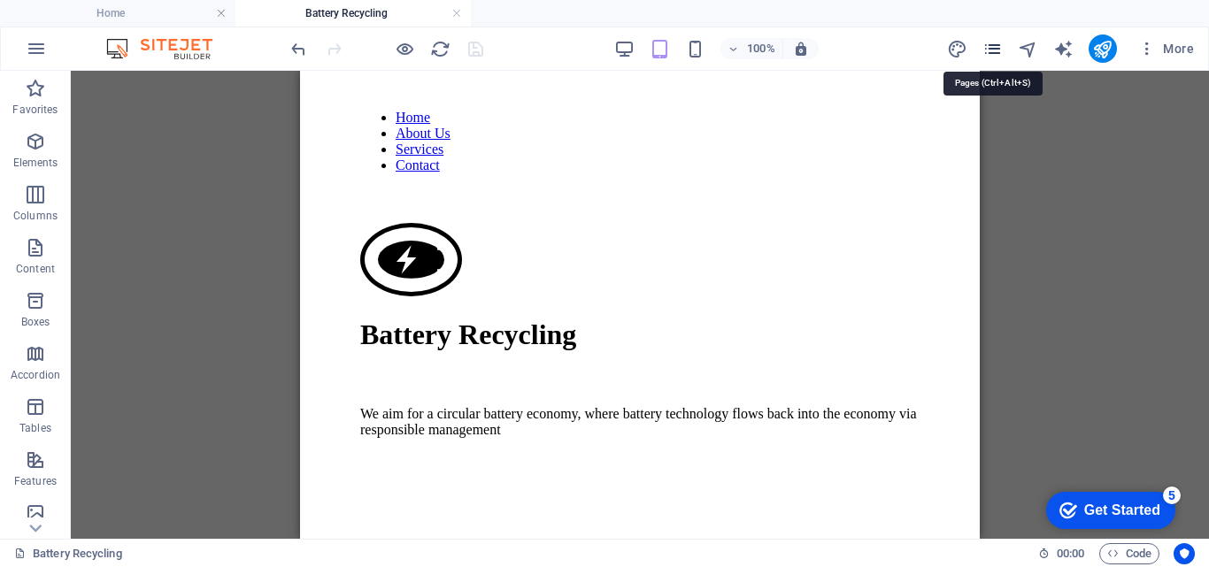
click at [0, 0] on icon "pages" at bounding box center [0, 0] width 0 height 0
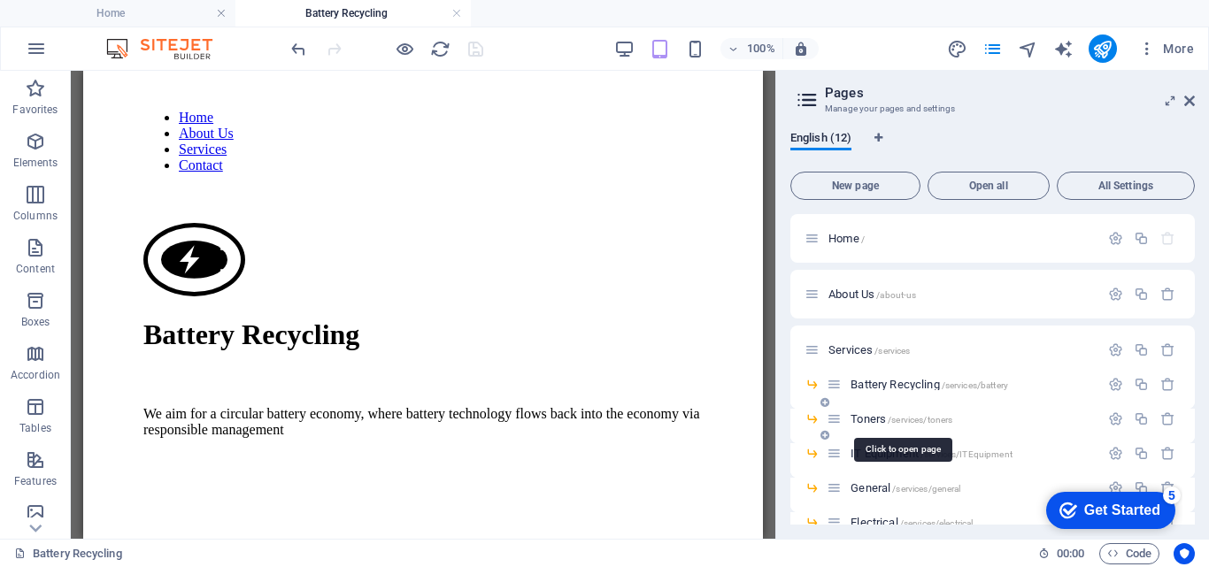
click at [879, 421] on span "Toners /services/toners" at bounding box center [901, 418] width 102 height 13
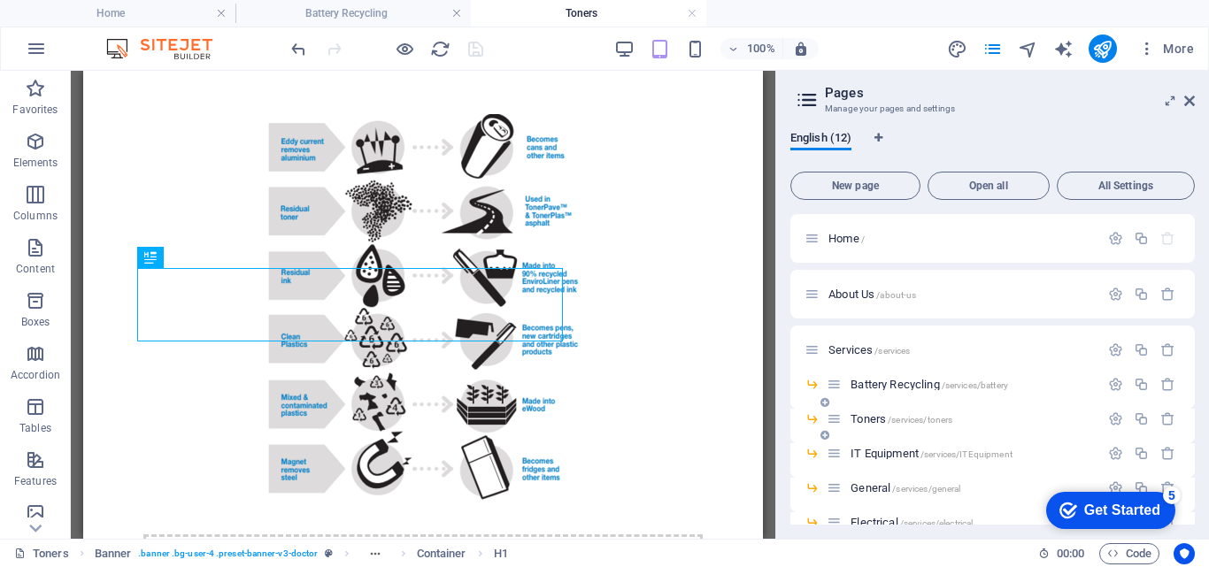
scroll to position [341, 0]
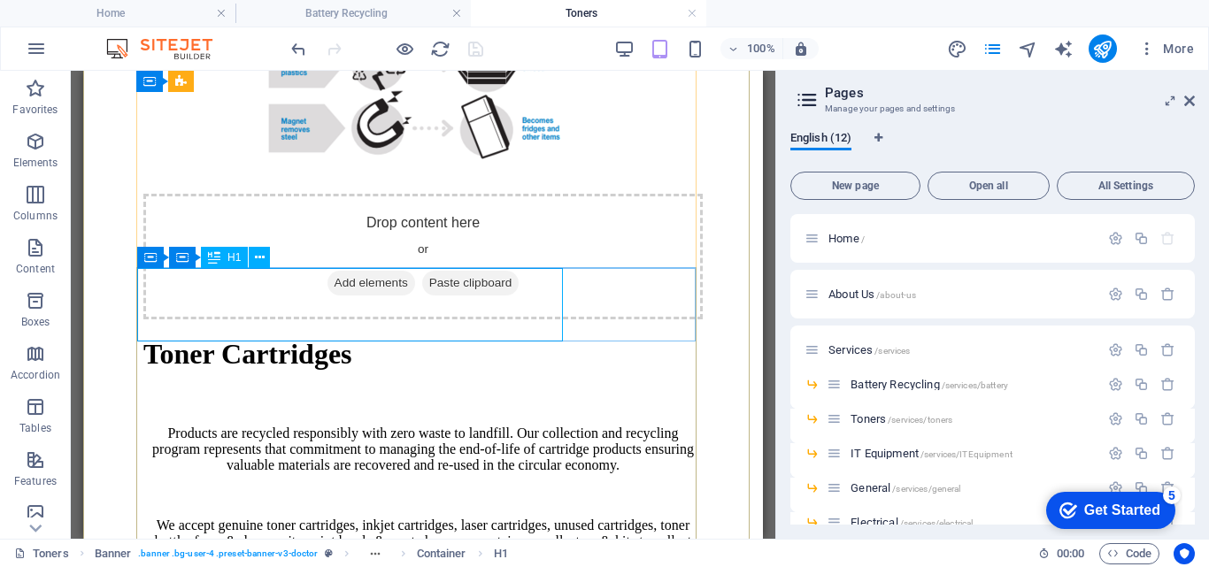
click at [145, 338] on div "Toner Cartridges" at bounding box center [422, 354] width 559 height 33
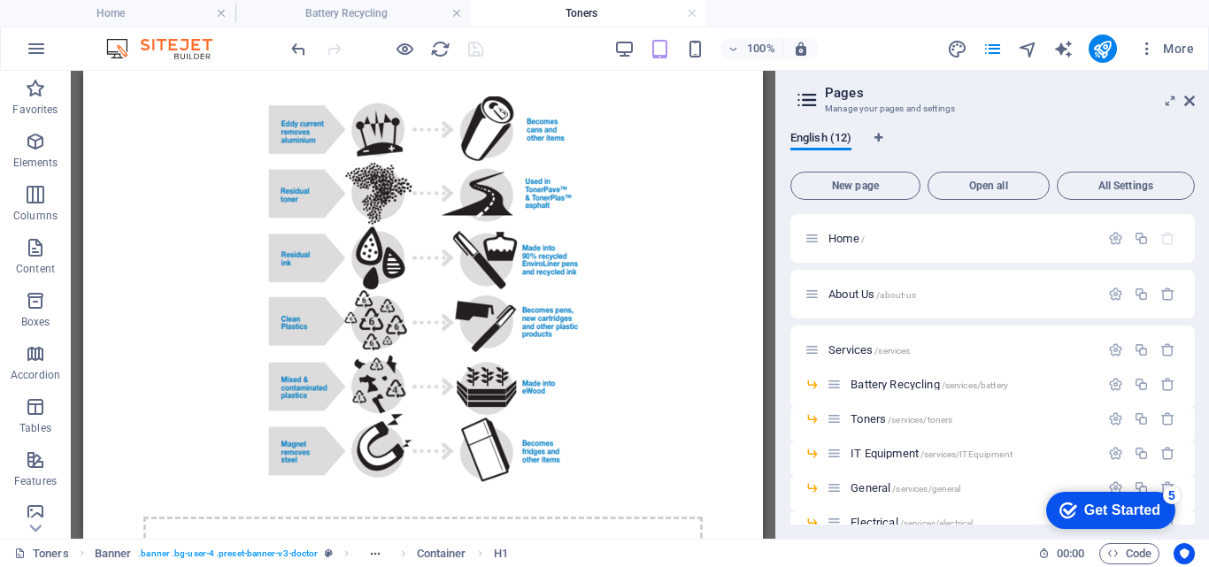
scroll to position [0, 0]
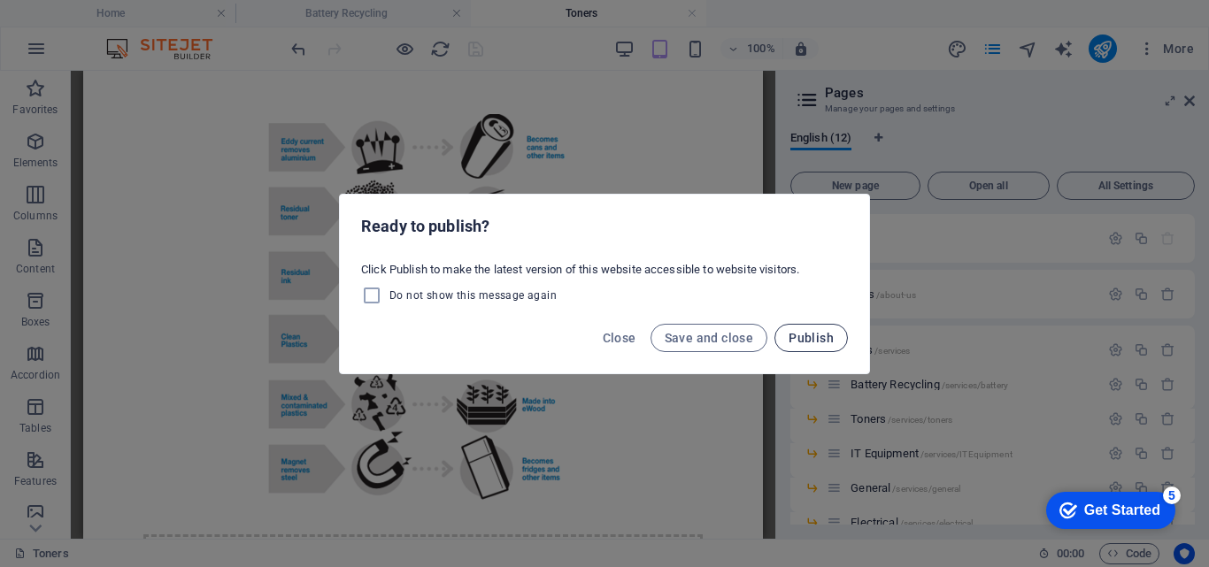
click at [813, 326] on button "Publish" at bounding box center [810, 338] width 73 height 28
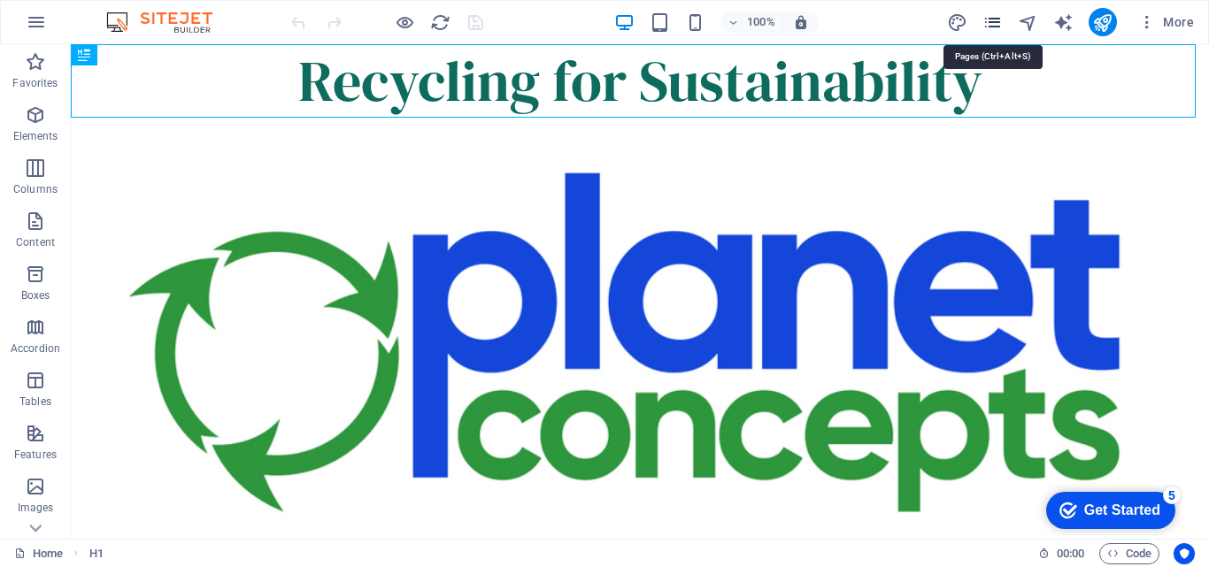
click at [0, 0] on icon "pages" at bounding box center [0, 0] width 0 height 0
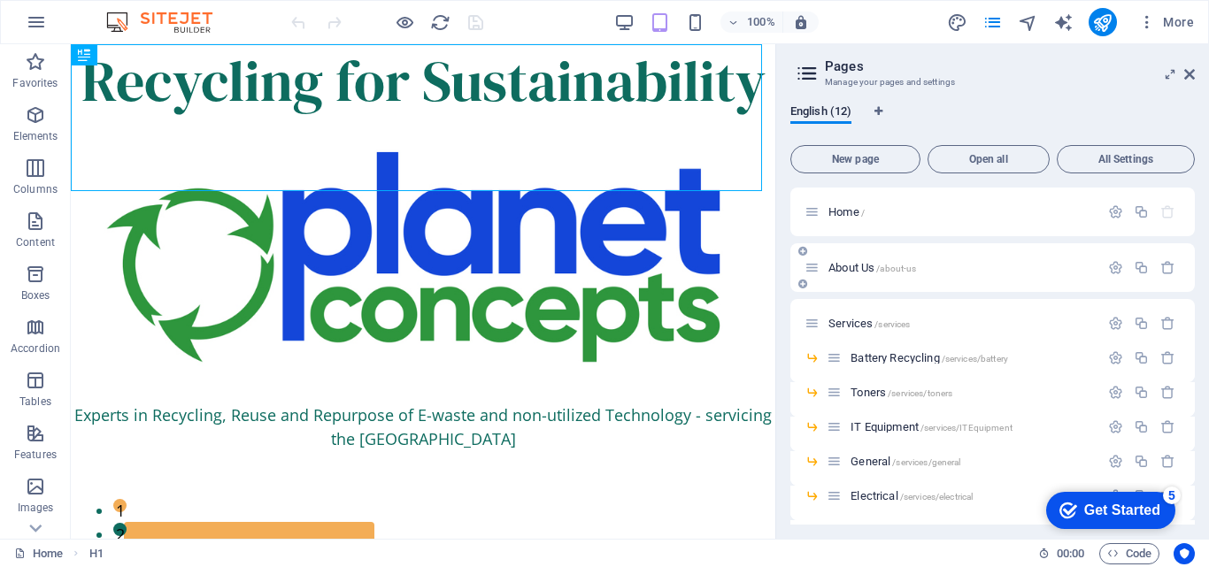
click at [835, 271] on span "About Us /about-us" at bounding box center [872, 267] width 88 height 13
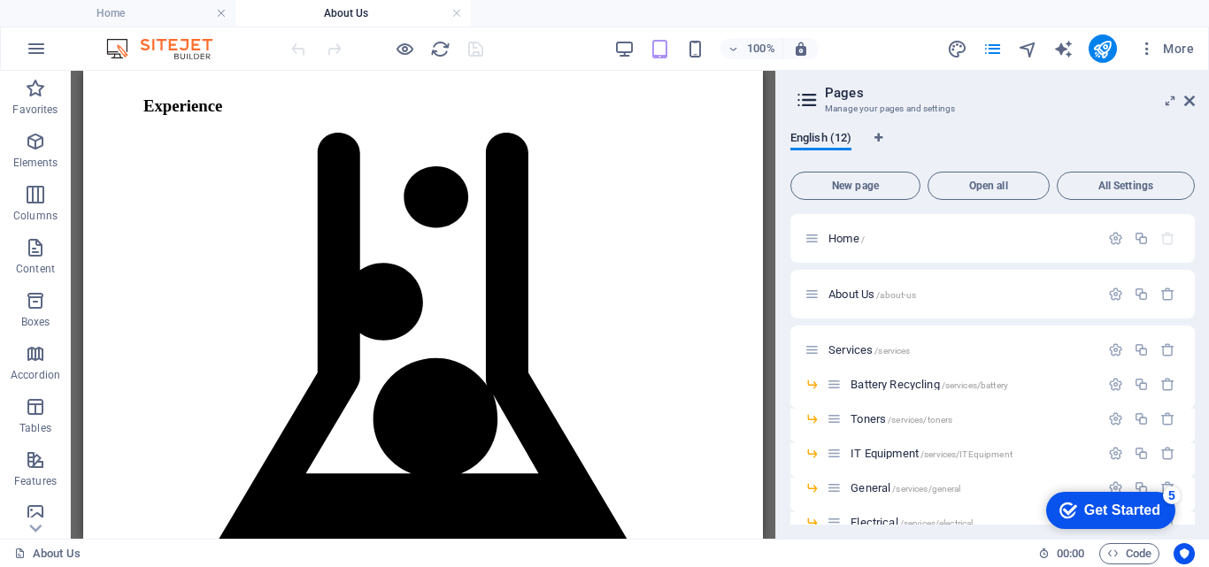
scroll to position [2300, 0]
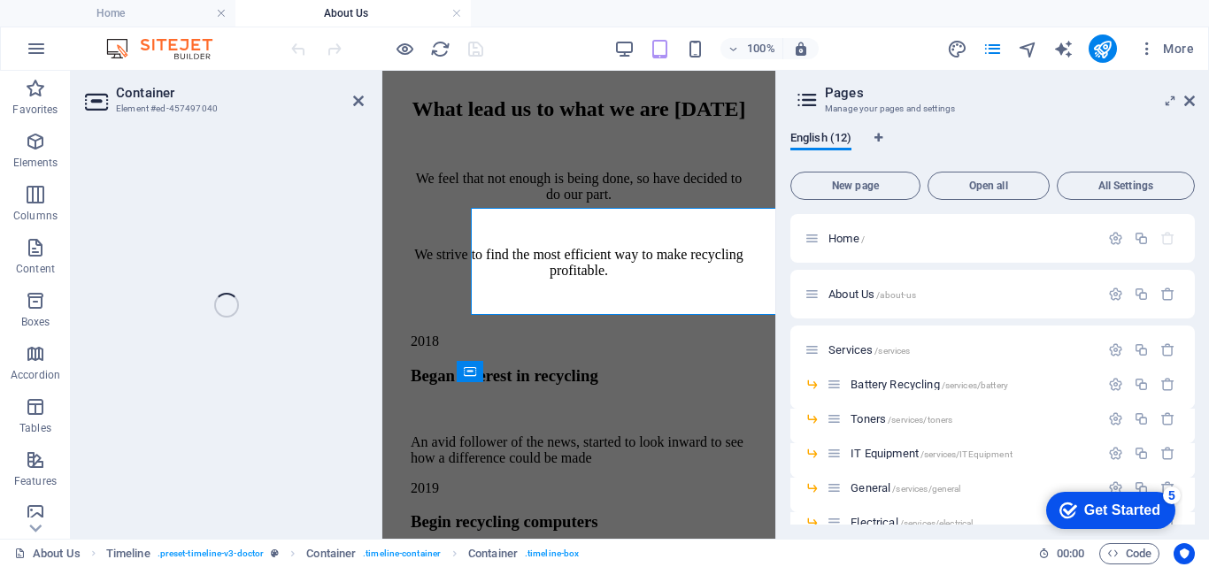
click at [0, 0] on div "Container Element #ed-457497040 Drag here to replace the existing content. Pres…" at bounding box center [0, 0] width 0 height 0
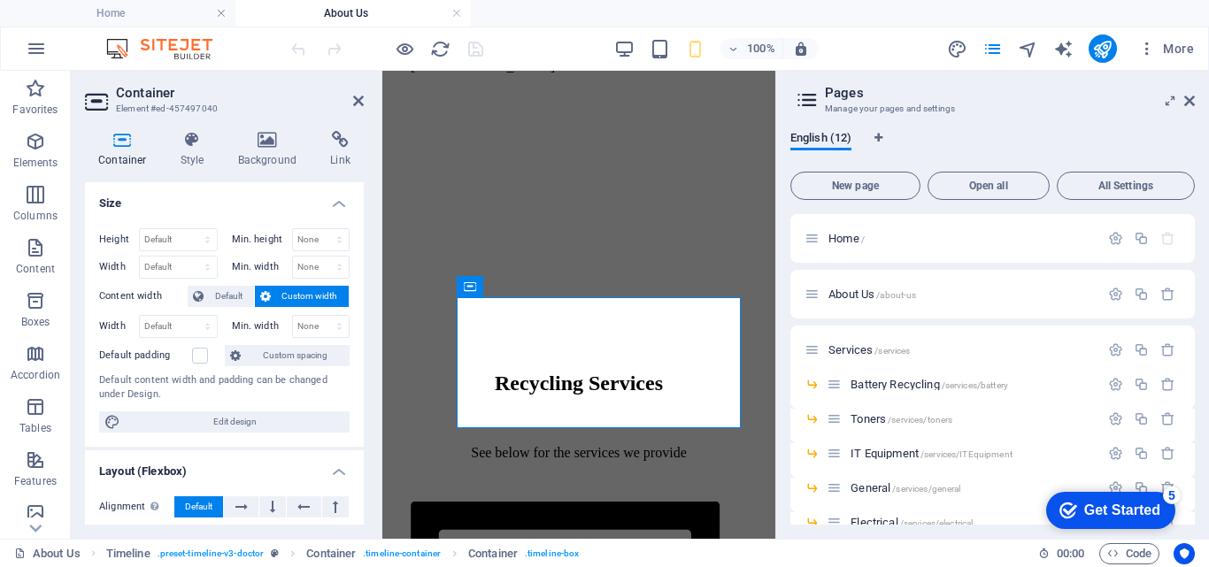
scroll to position [2237, 0]
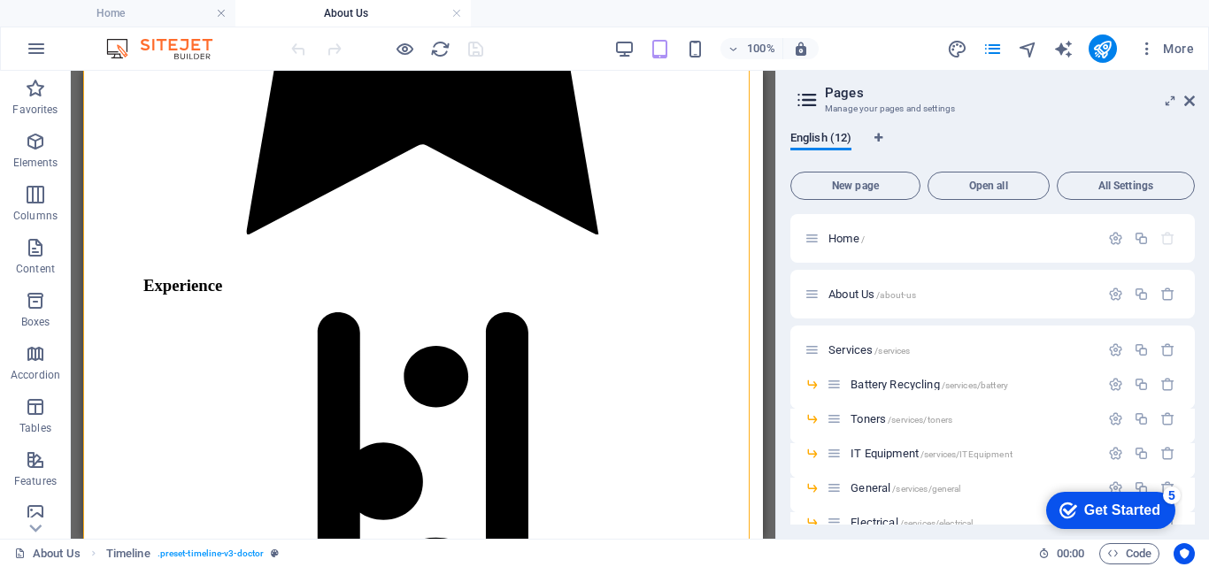
scroll to position [2151, 0]
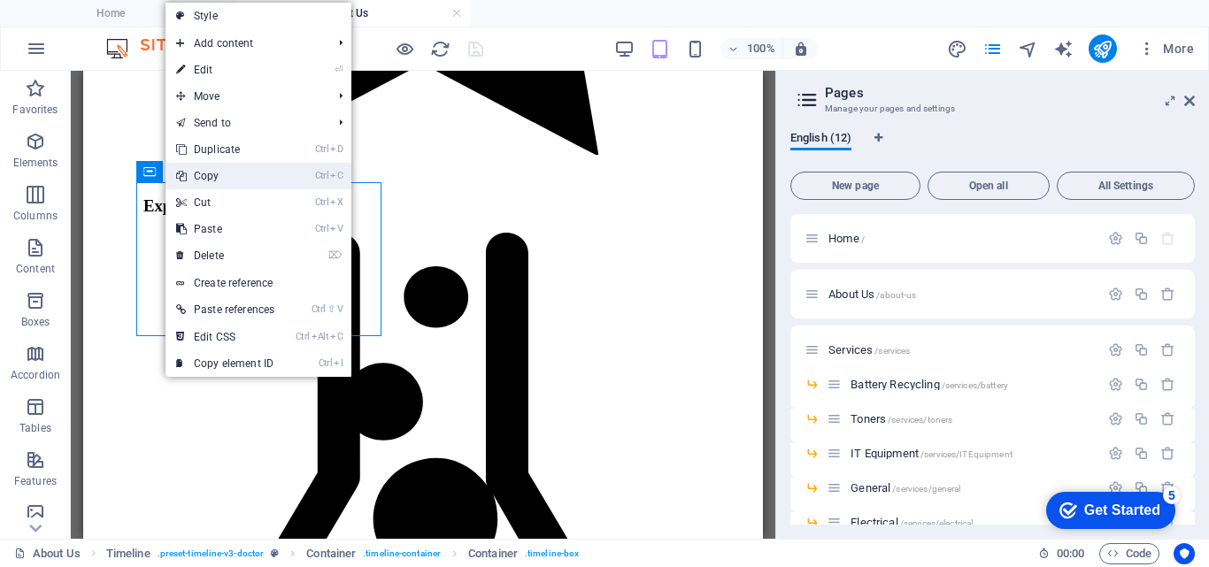
click at [195, 177] on link "Ctrl C Copy" at bounding box center [224, 176] width 119 height 27
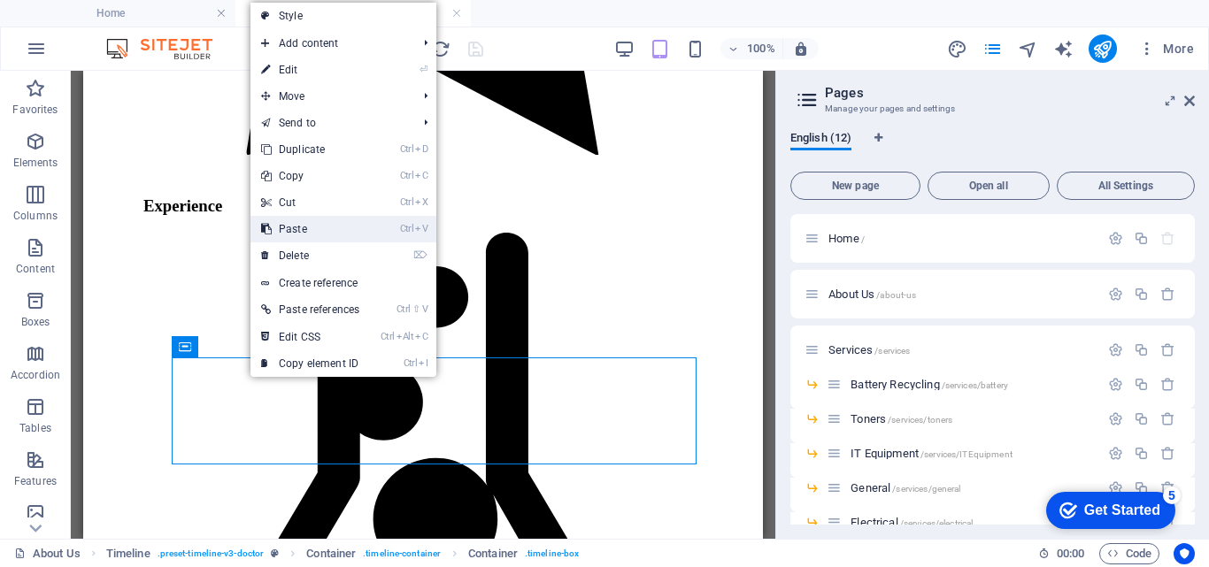
click at [299, 230] on link "Ctrl V Paste" at bounding box center [309, 229] width 119 height 27
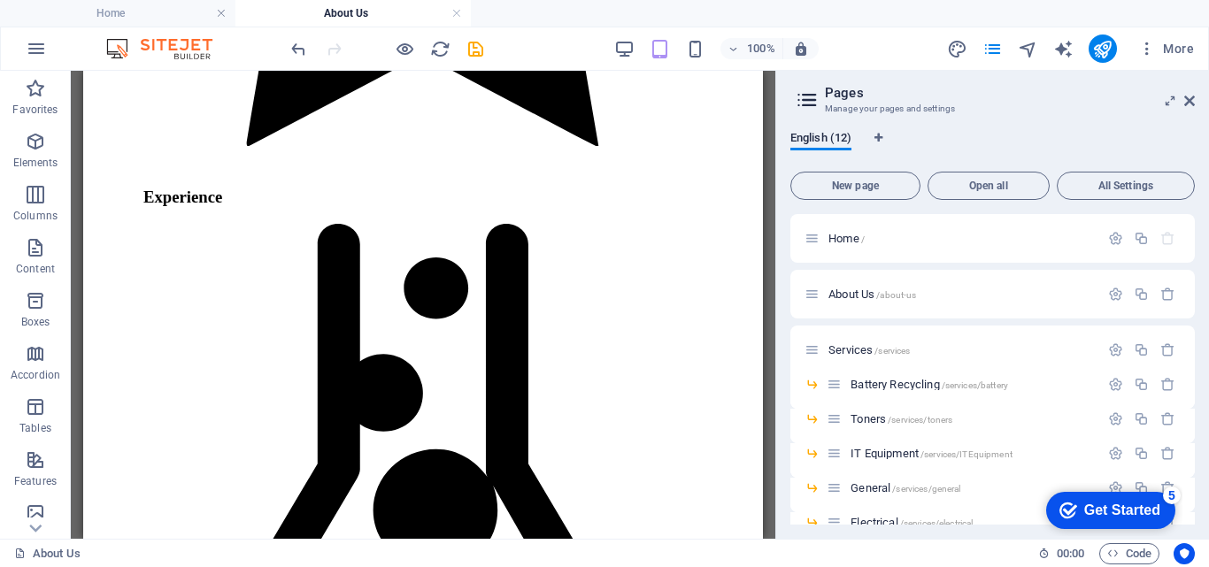
scroll to position [2170, 0]
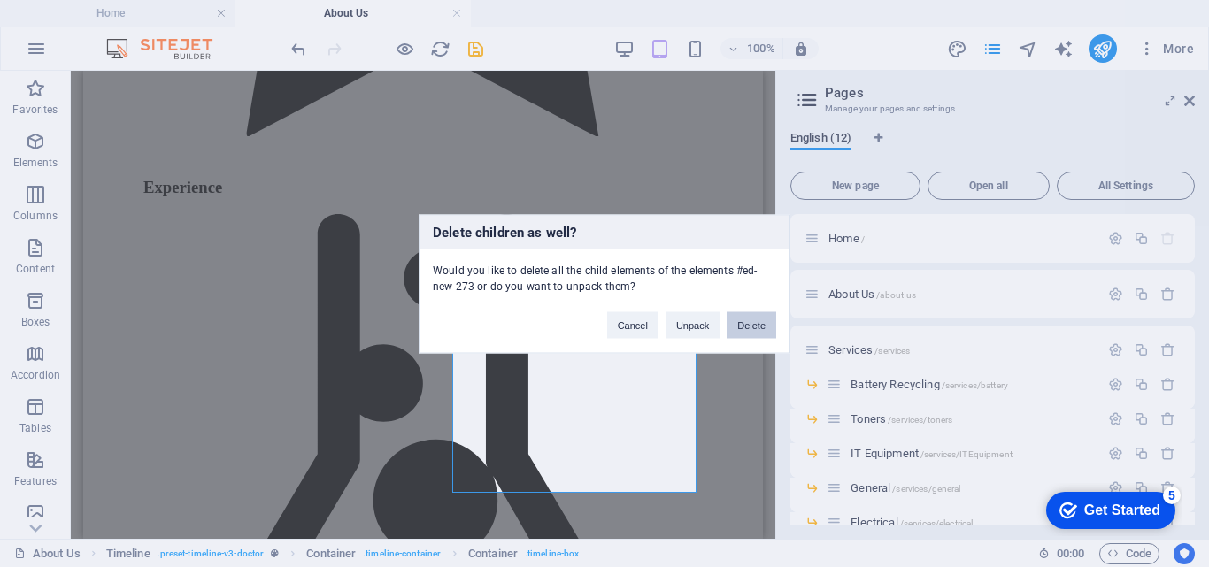
click at [753, 322] on button "Delete" at bounding box center [751, 324] width 50 height 27
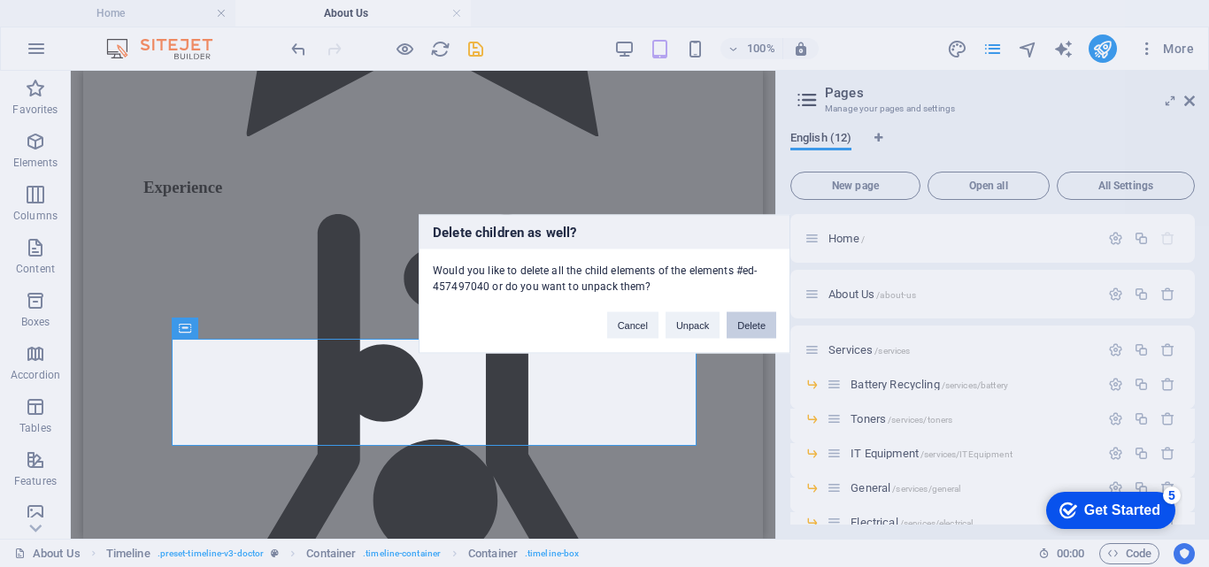
click at [756, 318] on button "Delete" at bounding box center [751, 324] width 50 height 27
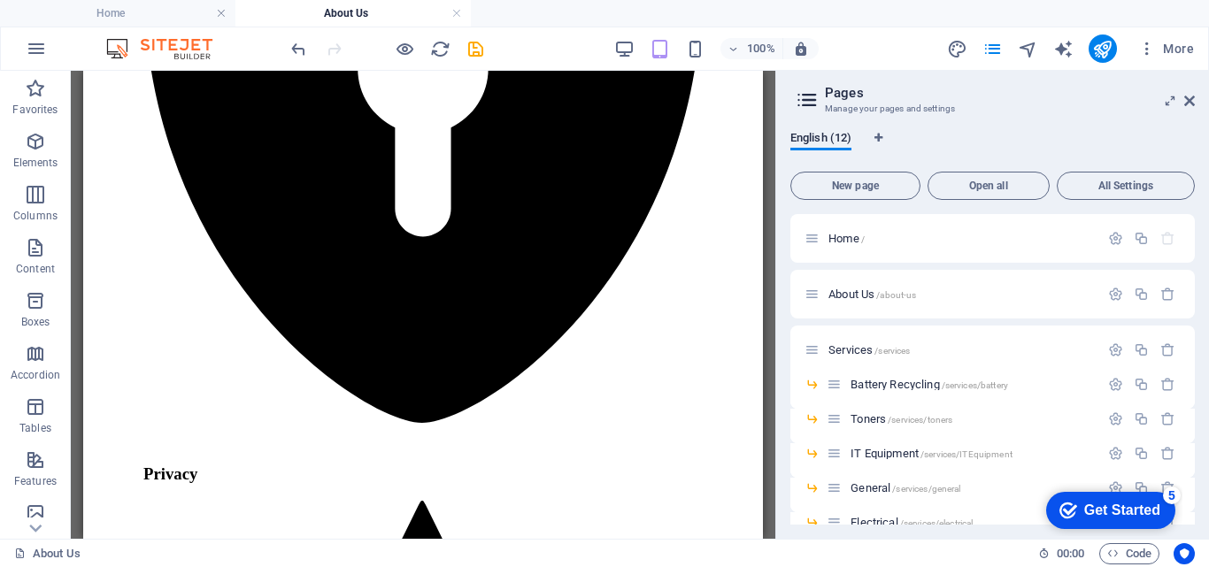
scroll to position [945, 0]
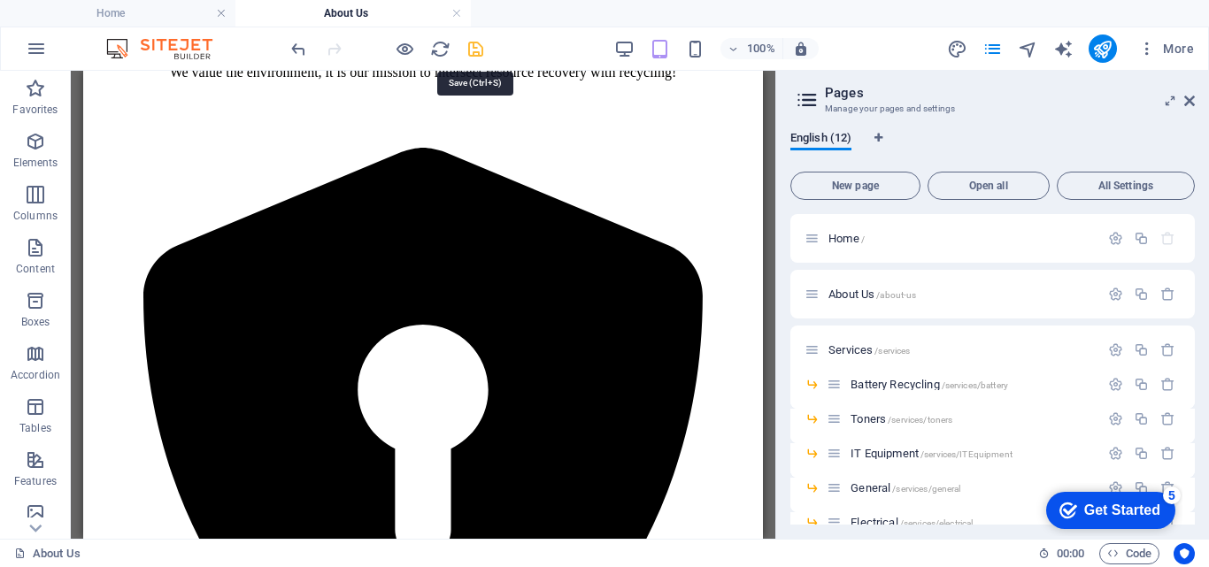
click at [477, 54] on icon "save" at bounding box center [475, 49] width 20 height 20
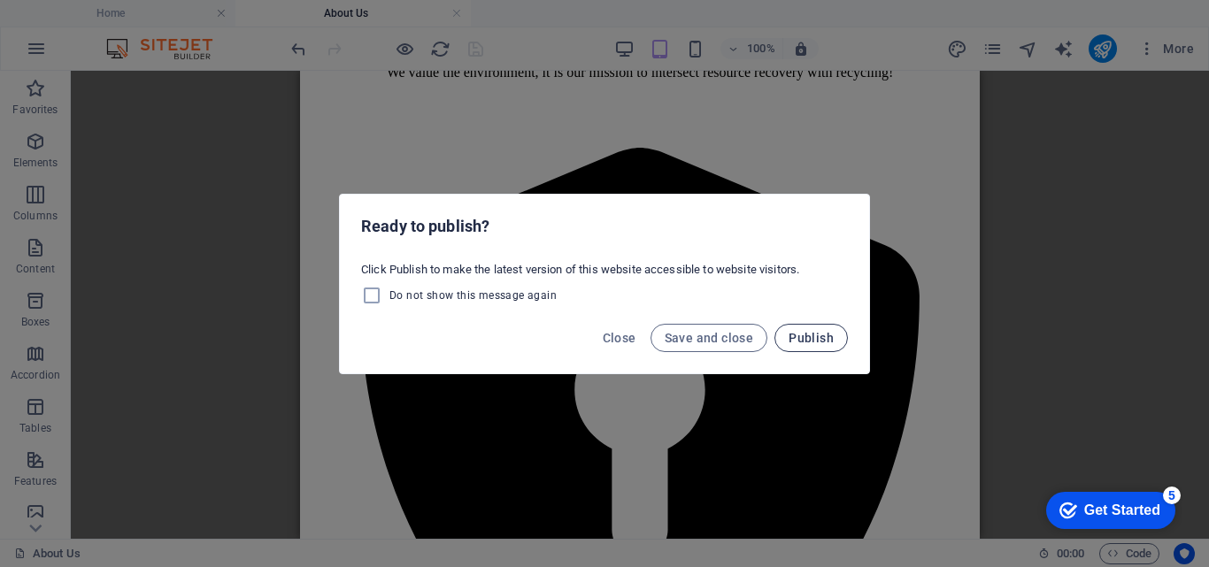
click at [806, 339] on span "Publish" at bounding box center [810, 338] width 45 height 14
